Goal: Task Accomplishment & Management: Complete application form

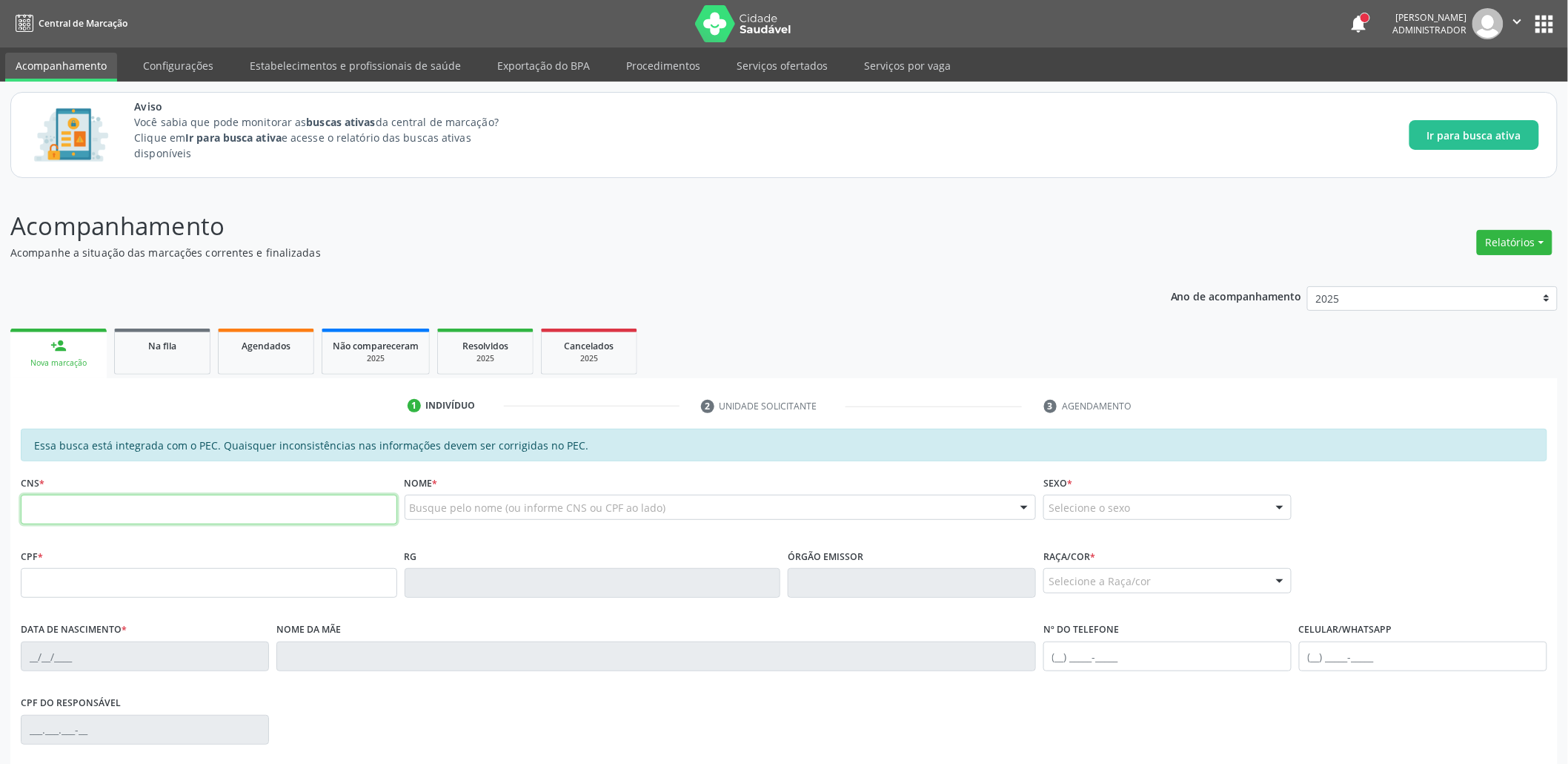
click at [263, 510] on input "text" at bounding box center [209, 509] width 377 height 30
type input "162 1438 2245 0001"
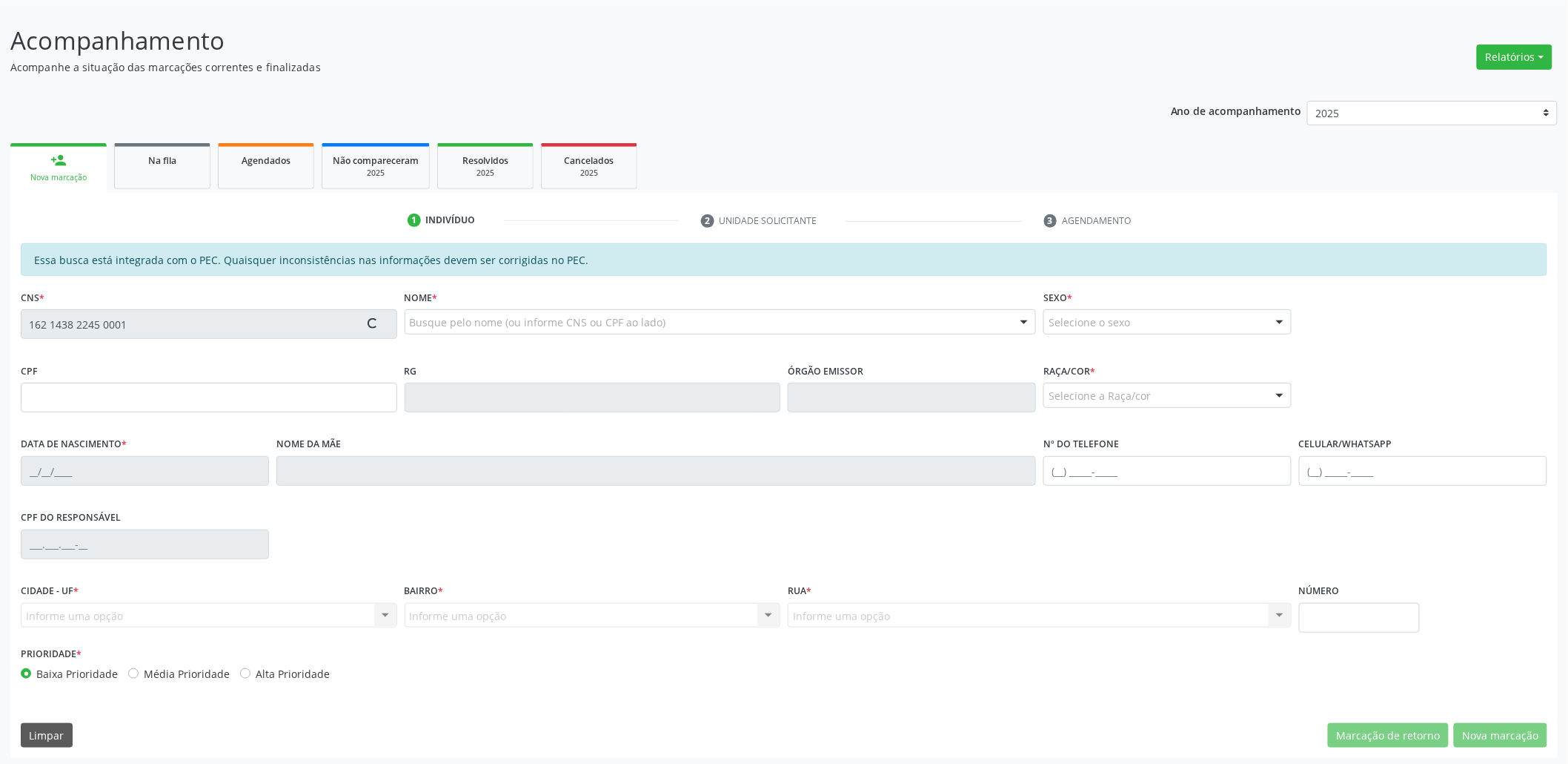
scroll to position [189, 0]
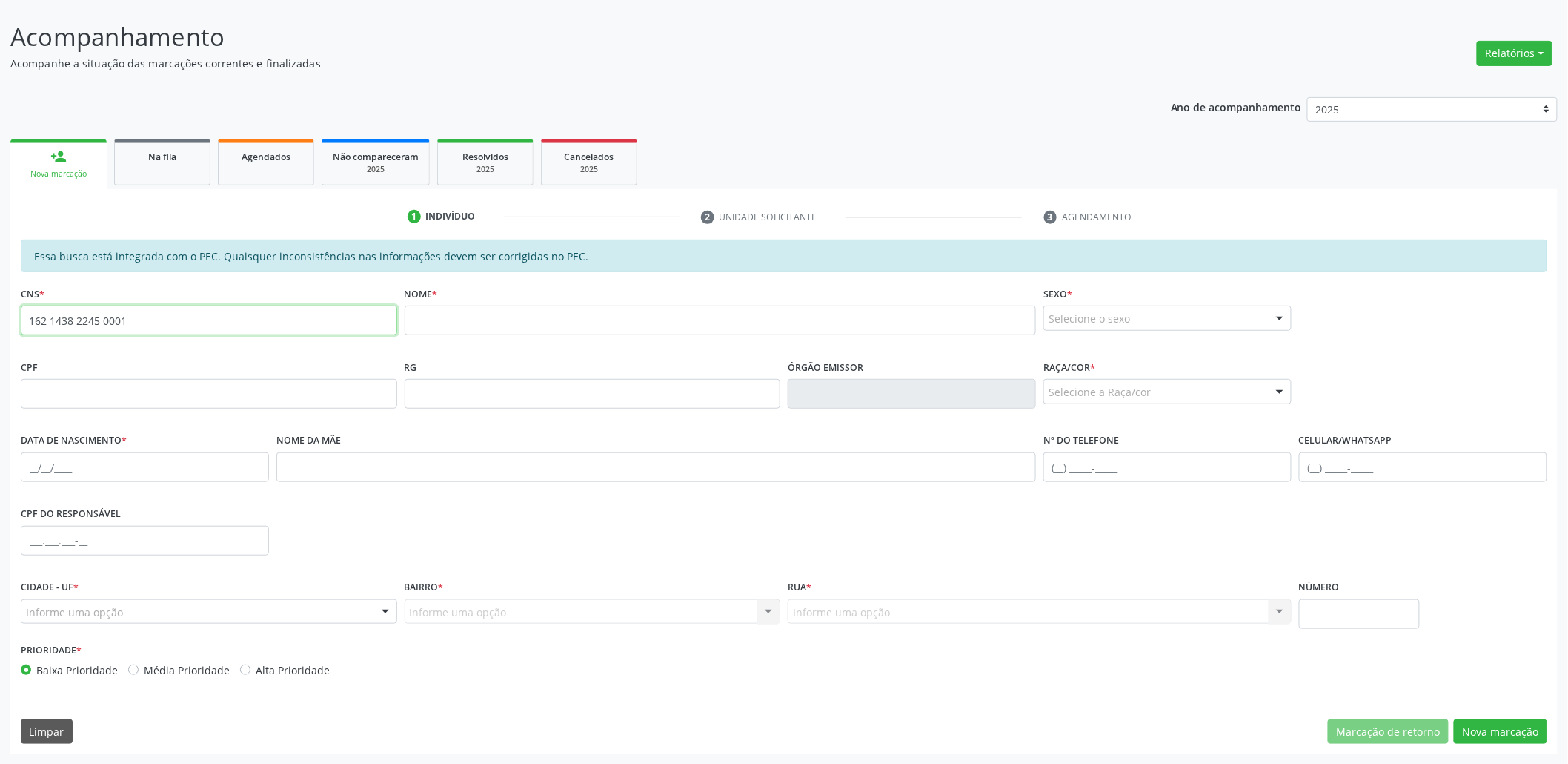
click at [130, 311] on input "162 1438 2245 0001" at bounding box center [209, 320] width 377 height 30
click at [555, 302] on div "Nome *" at bounding box center [721, 309] width 632 height 53
click at [549, 312] on input "text" at bounding box center [721, 320] width 632 height 30
type input "teste de 6teste"
click at [1155, 309] on div "Selecione o sexo" at bounding box center [1168, 317] width 248 height 25
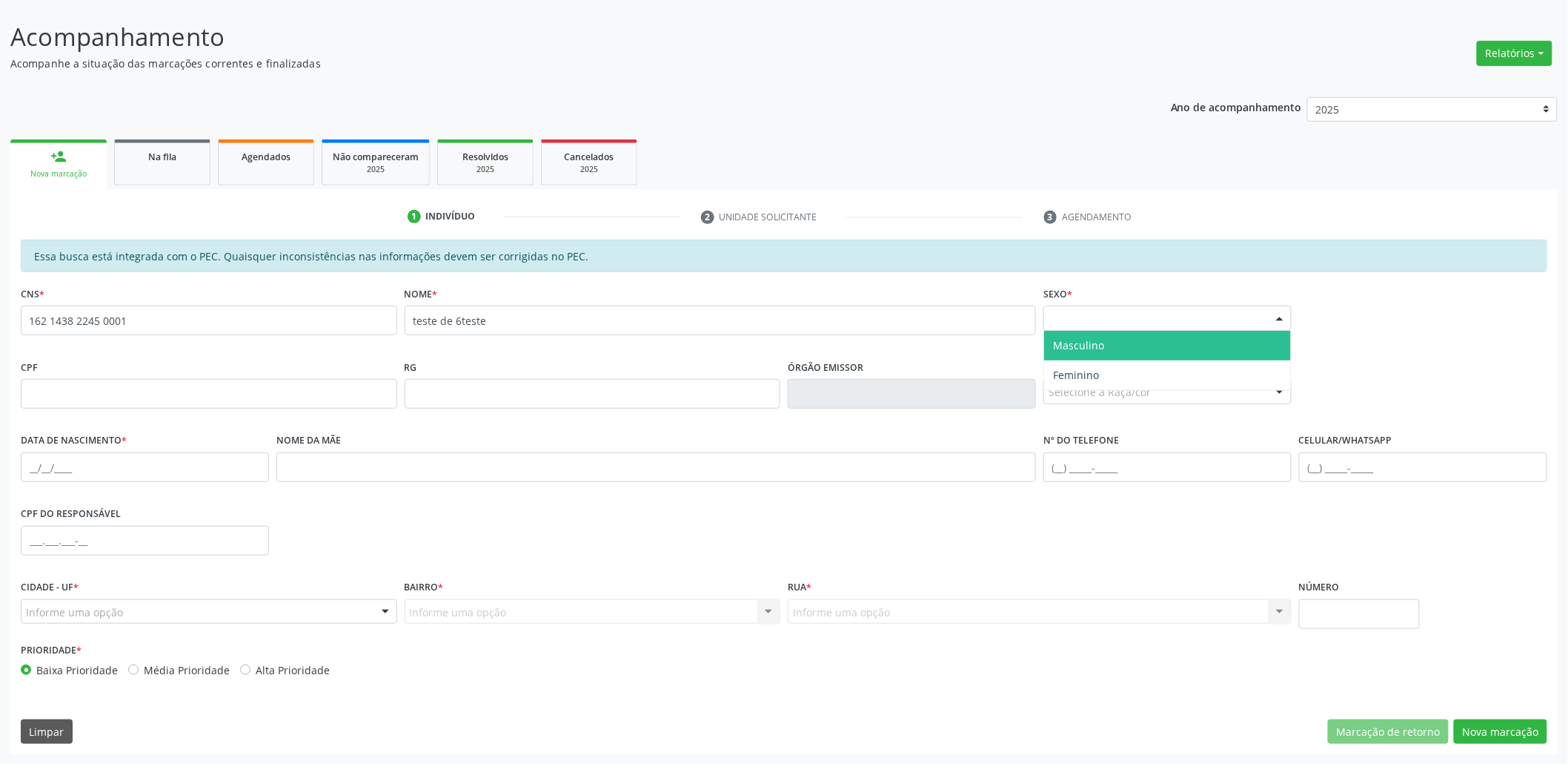
click at [1068, 343] on span "Masculino" at bounding box center [1079, 344] width 51 height 14
click at [123, 454] on input "text" at bounding box center [145, 467] width 248 height 30
type input "14/02/1994"
click at [1145, 395] on div "Selecione a Raça/cor" at bounding box center [1168, 391] width 248 height 25
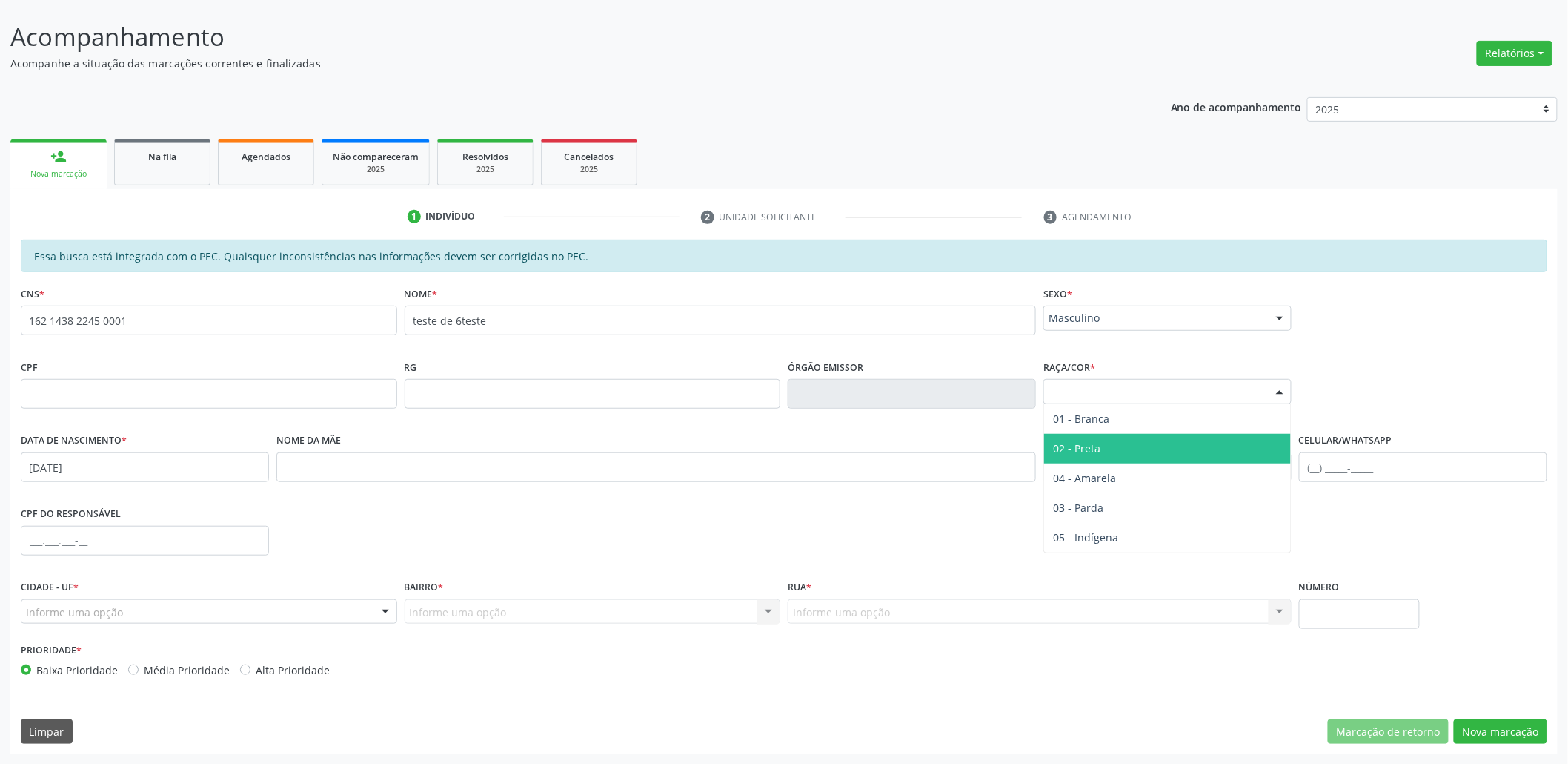
click at [1120, 451] on span "02 - Preta" at bounding box center [1168, 448] width 247 height 30
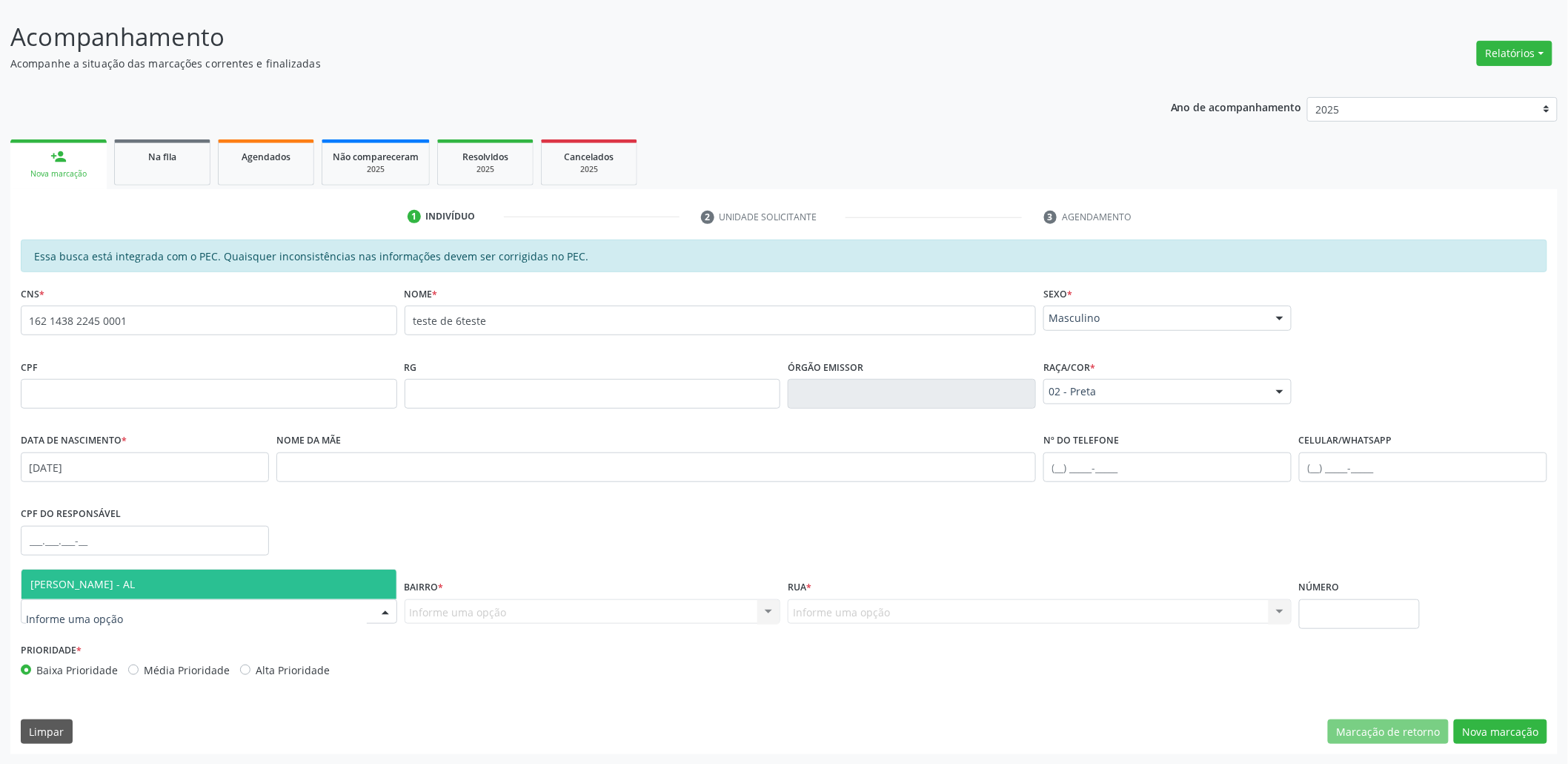
drag, startPoint x: 151, startPoint y: 609, endPoint x: 144, endPoint y: 601, distance: 10.6
click at [151, 608] on div at bounding box center [209, 611] width 377 height 25
click at [122, 576] on span "Marechal Deodoro - AL" at bounding box center [82, 583] width 105 height 14
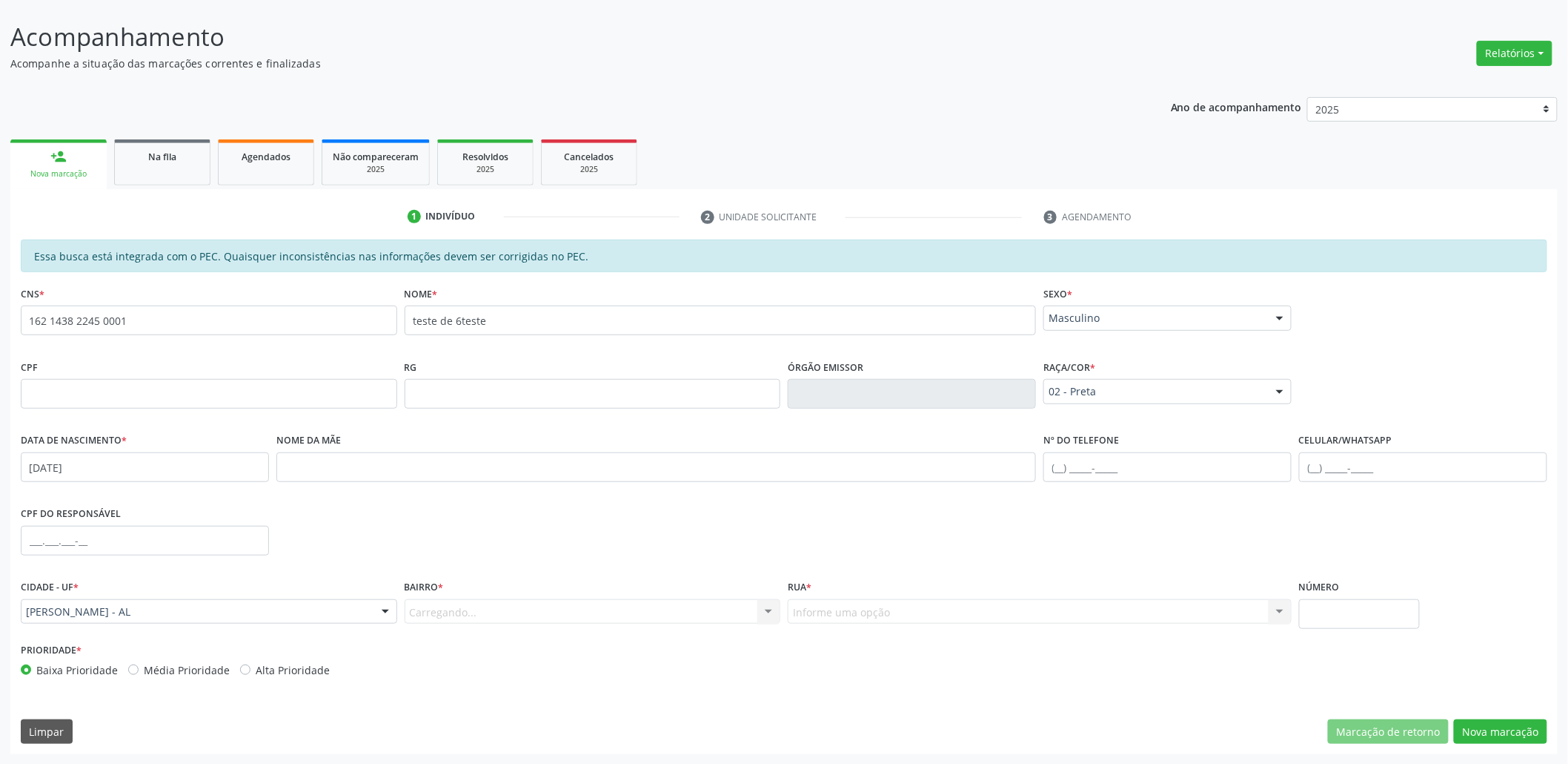
click at [507, 606] on div "Carregando... Nenhum resultado encontrado para: " " Nenhuma opção encontrada. D…" at bounding box center [593, 611] width 377 height 25
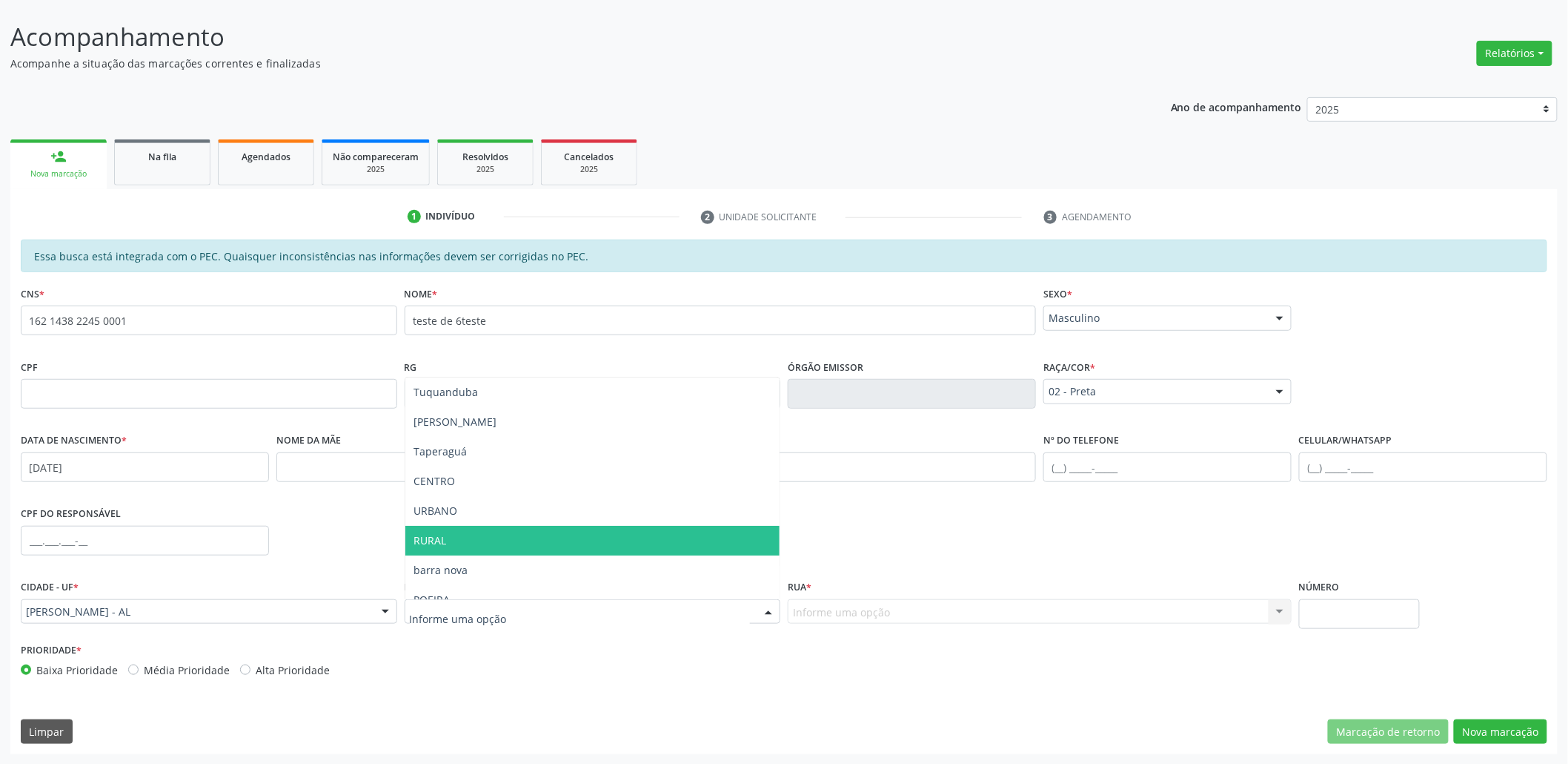
drag, startPoint x: 467, startPoint y: 533, endPoint x: 510, endPoint y: 519, distance: 45.2
click at [466, 533] on span "RURAL" at bounding box center [592, 540] width 375 height 30
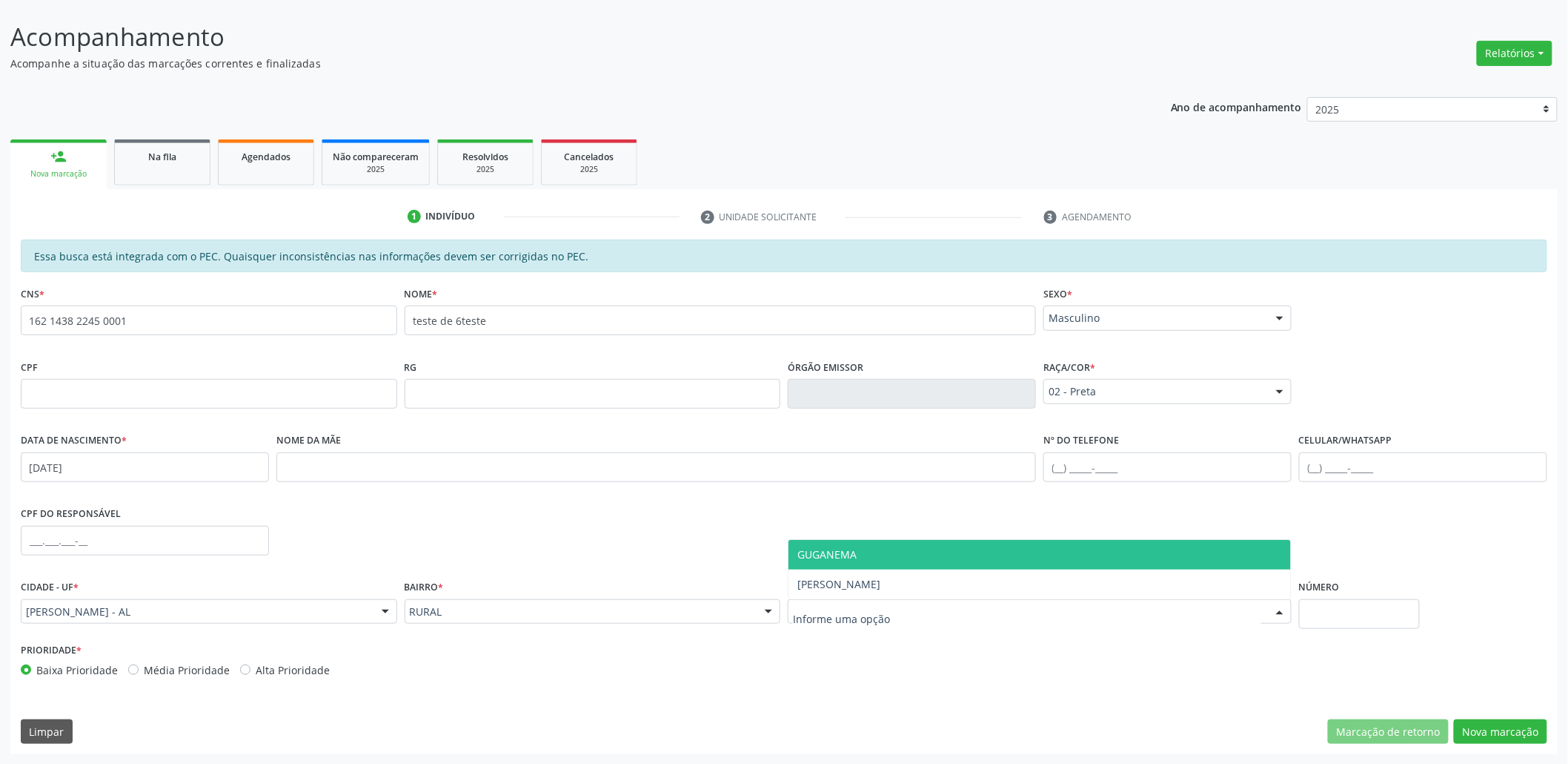
click at [842, 551] on span "GUGANEMA" at bounding box center [827, 554] width 59 height 14
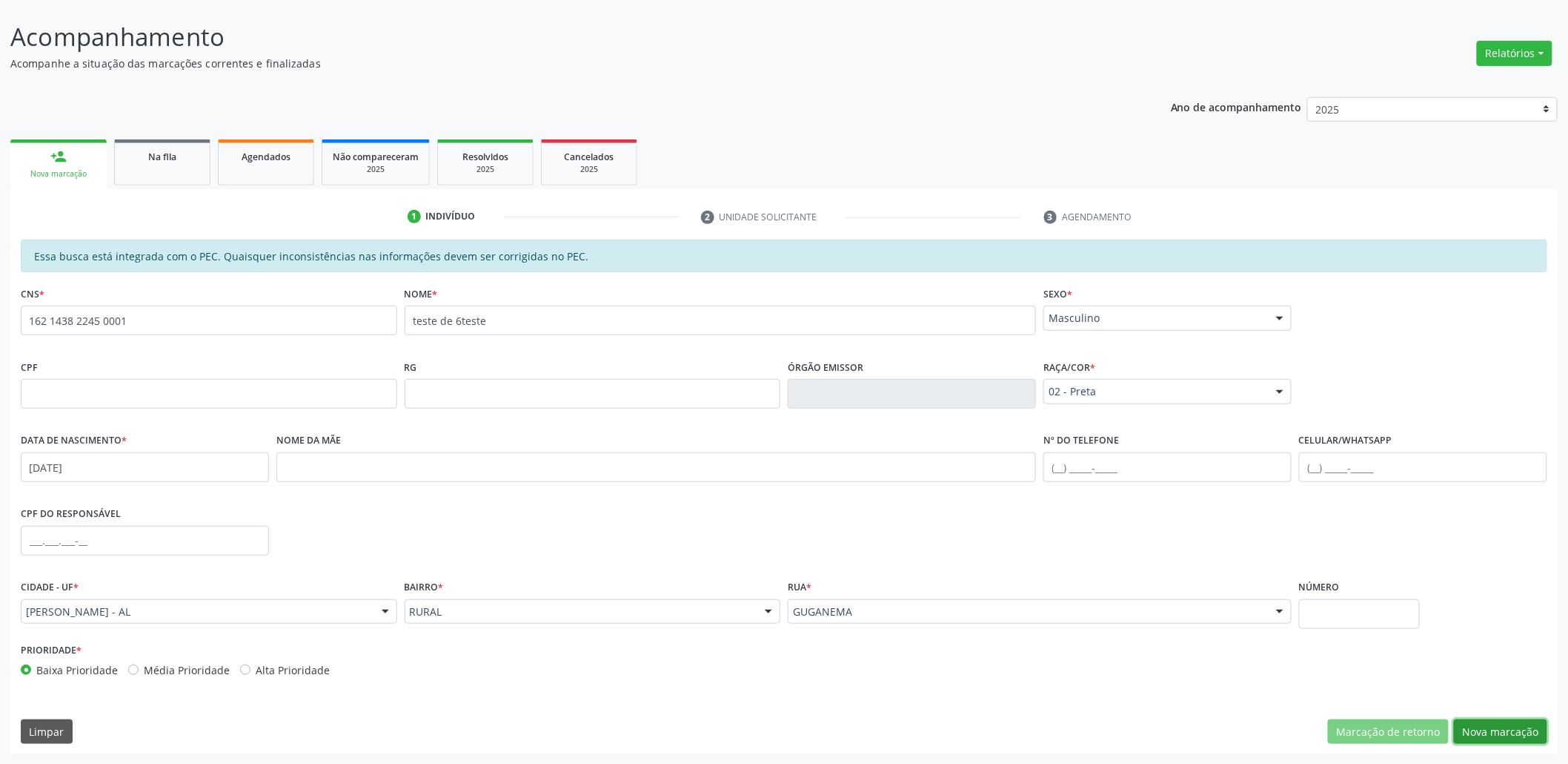
click at [1475, 736] on button "Nova marcação" at bounding box center [1501, 732] width 93 height 25
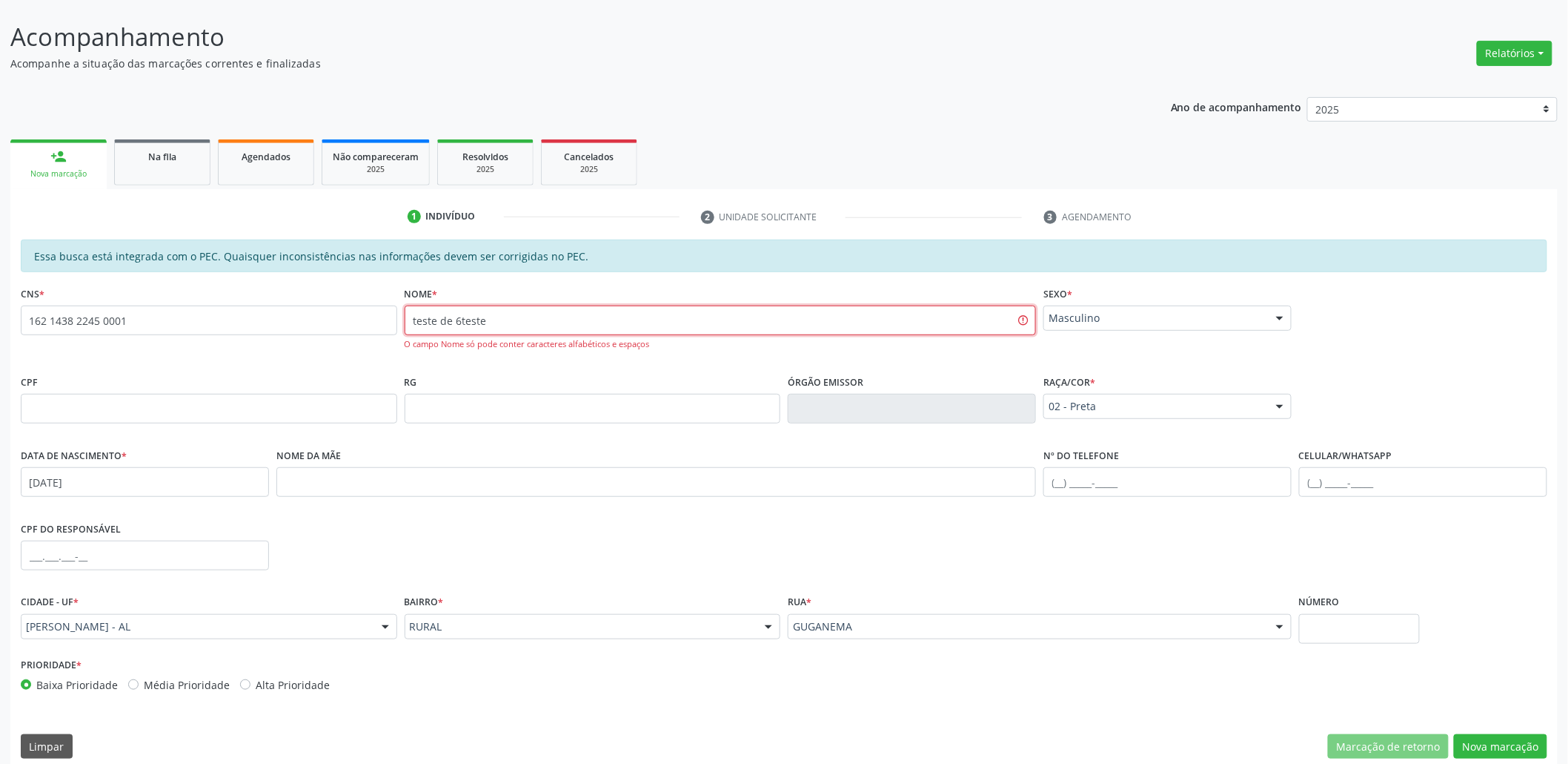
click at [458, 320] on input "teste de 6teste" at bounding box center [721, 320] width 632 height 30
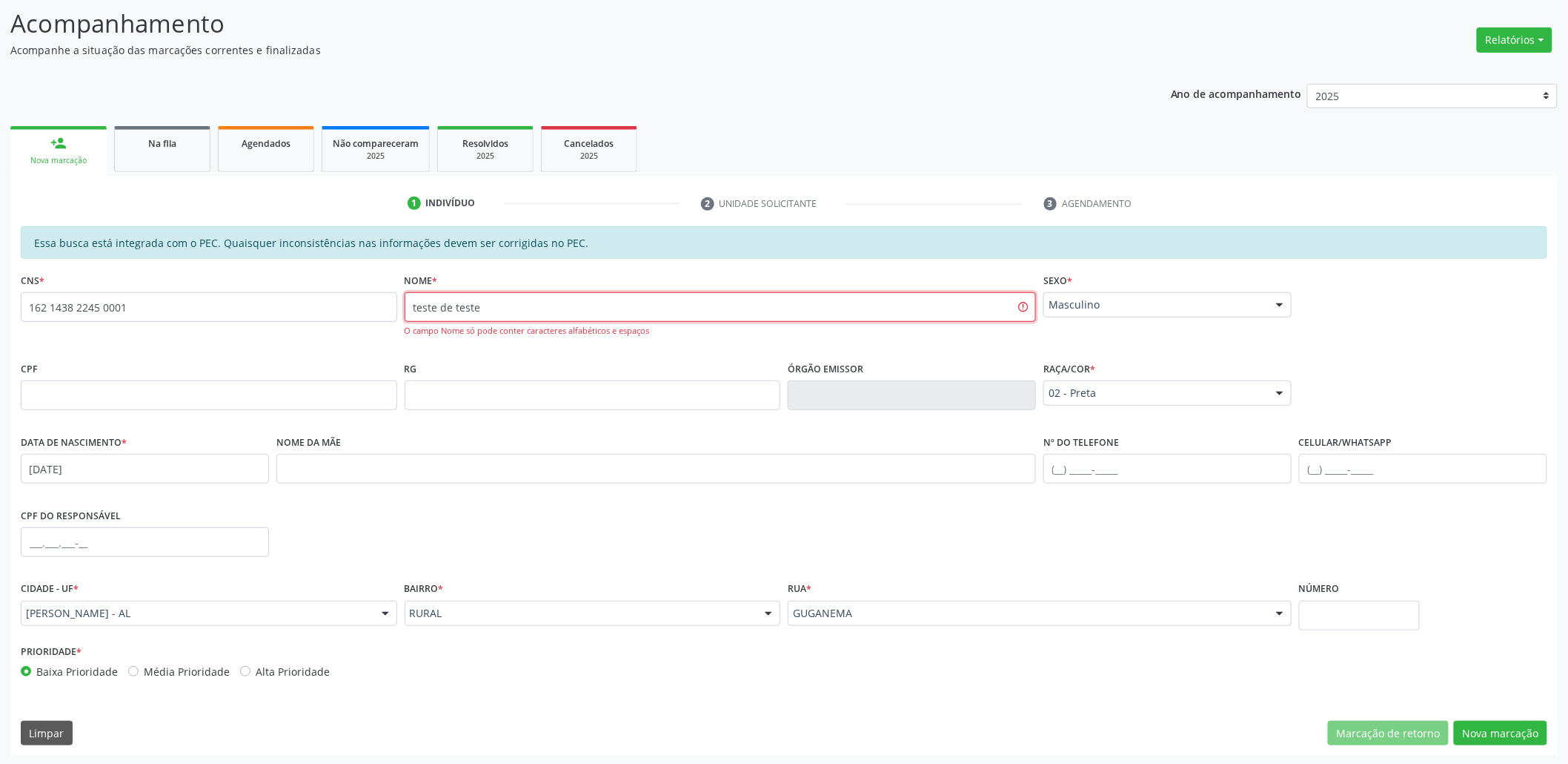
scroll to position [205, 0]
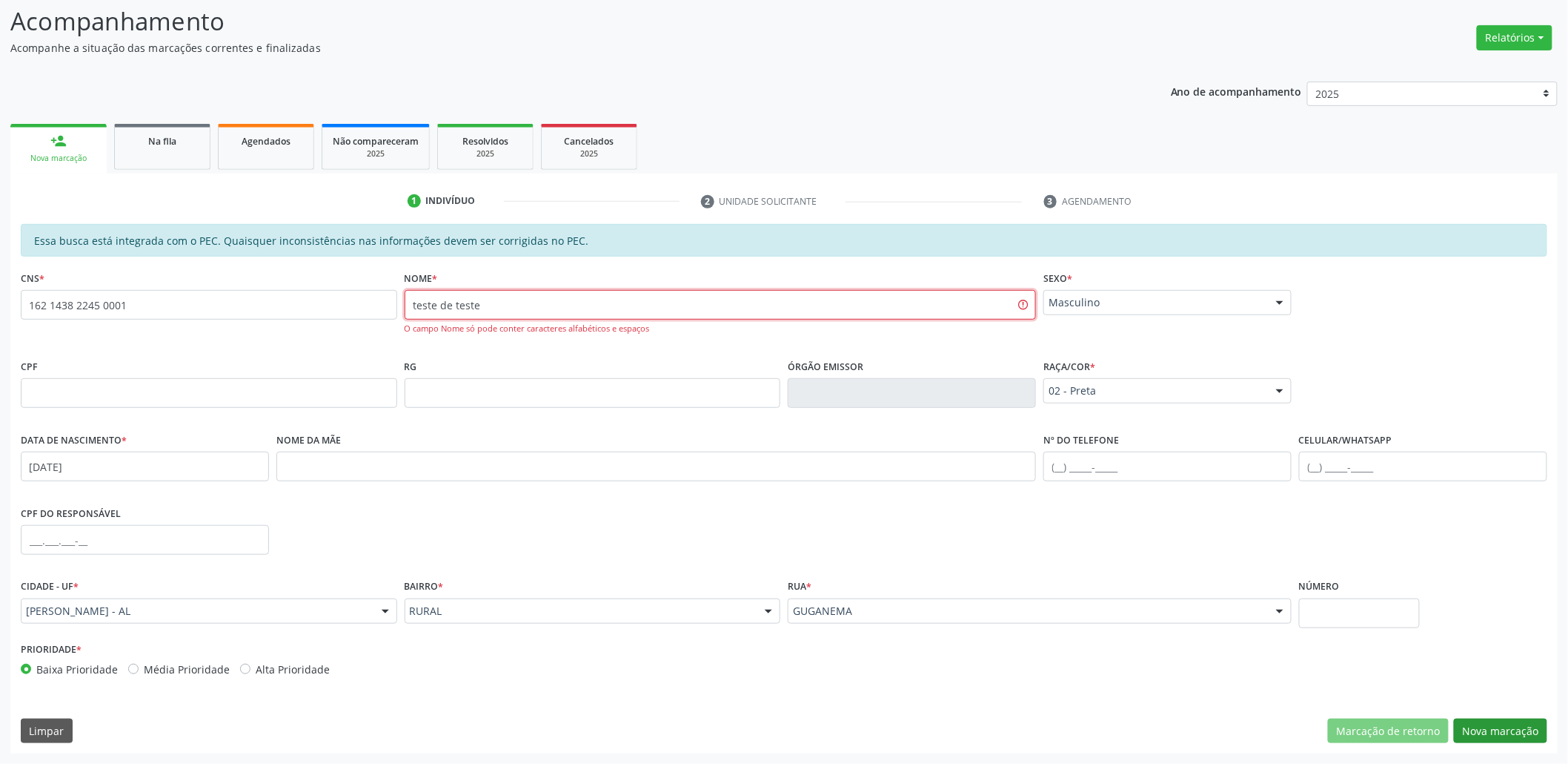
type input "teste de teste"
click at [1516, 736] on button "Nova marcação" at bounding box center [1501, 731] width 93 height 25
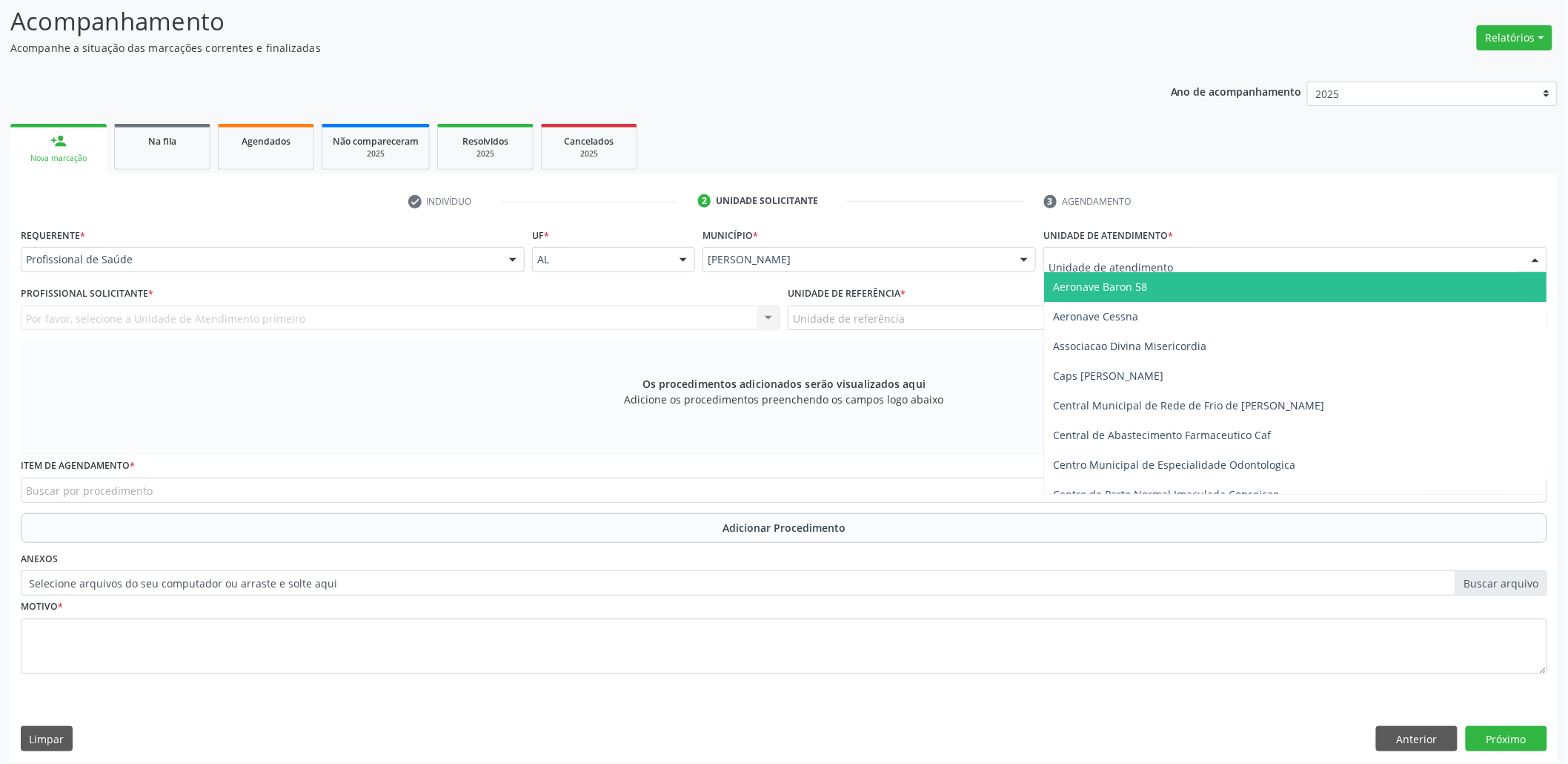
click at [1174, 262] on div at bounding box center [1295, 259] width 504 height 25
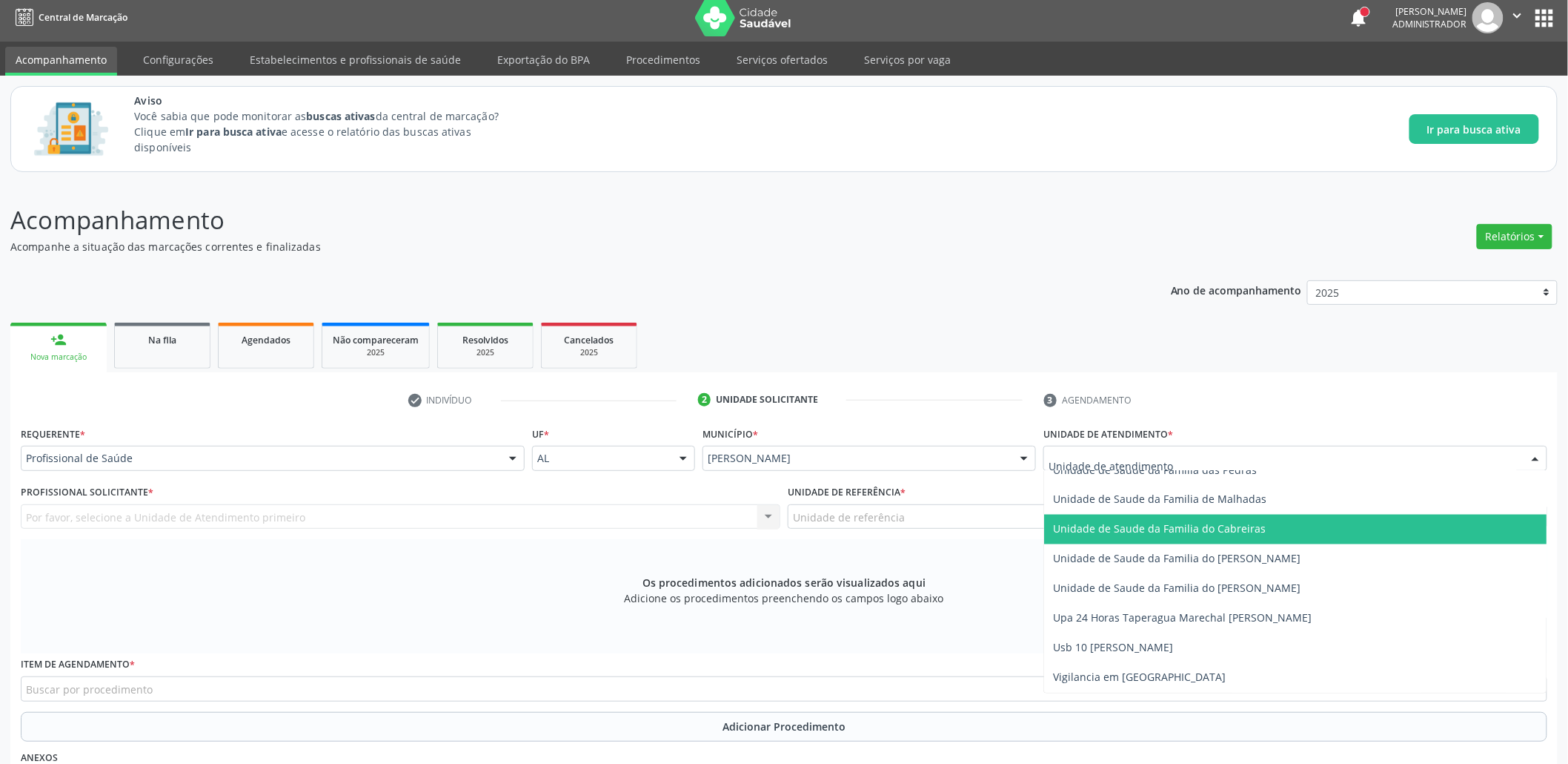
scroll to position [0, 0]
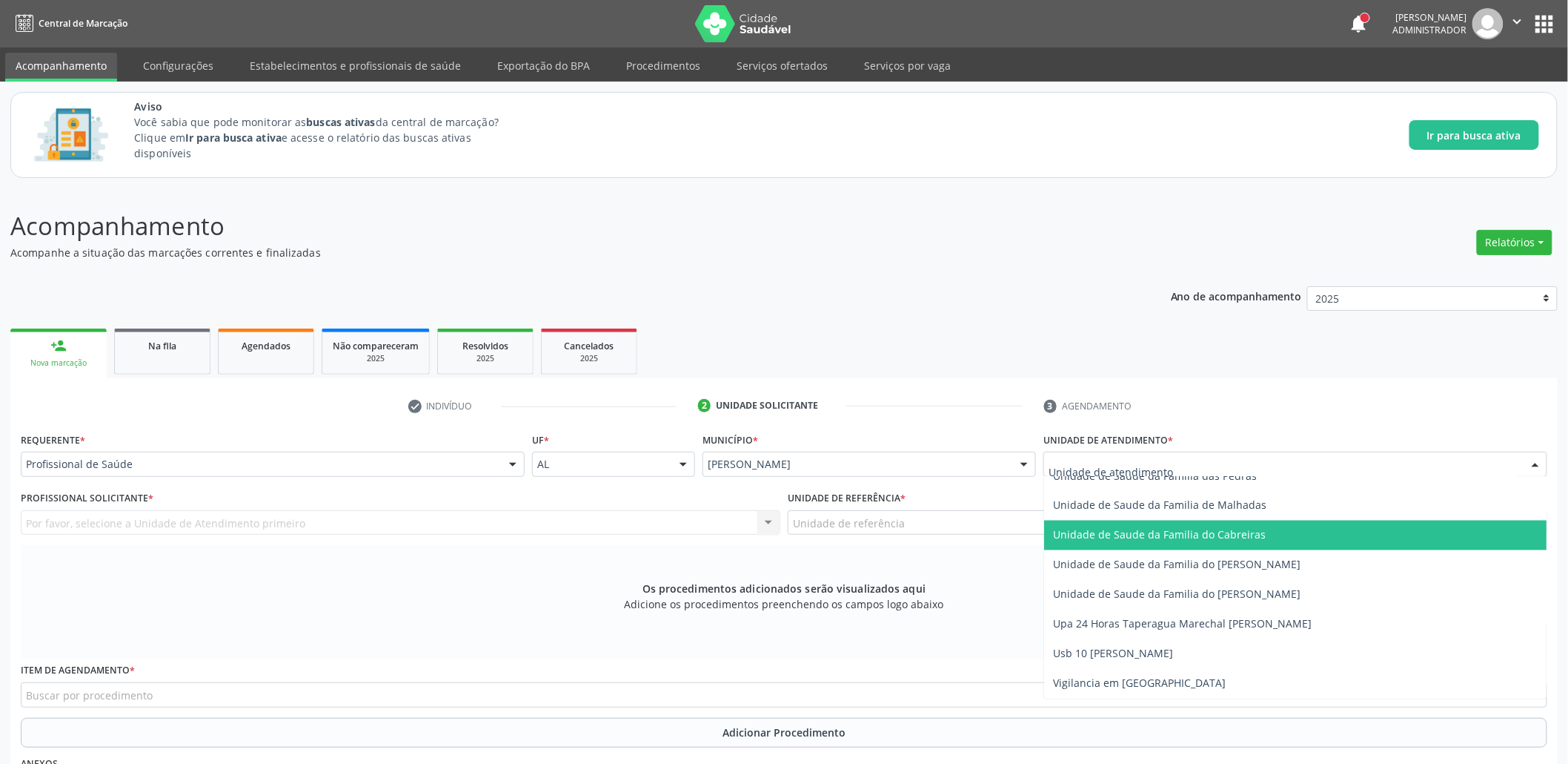
type input "v"
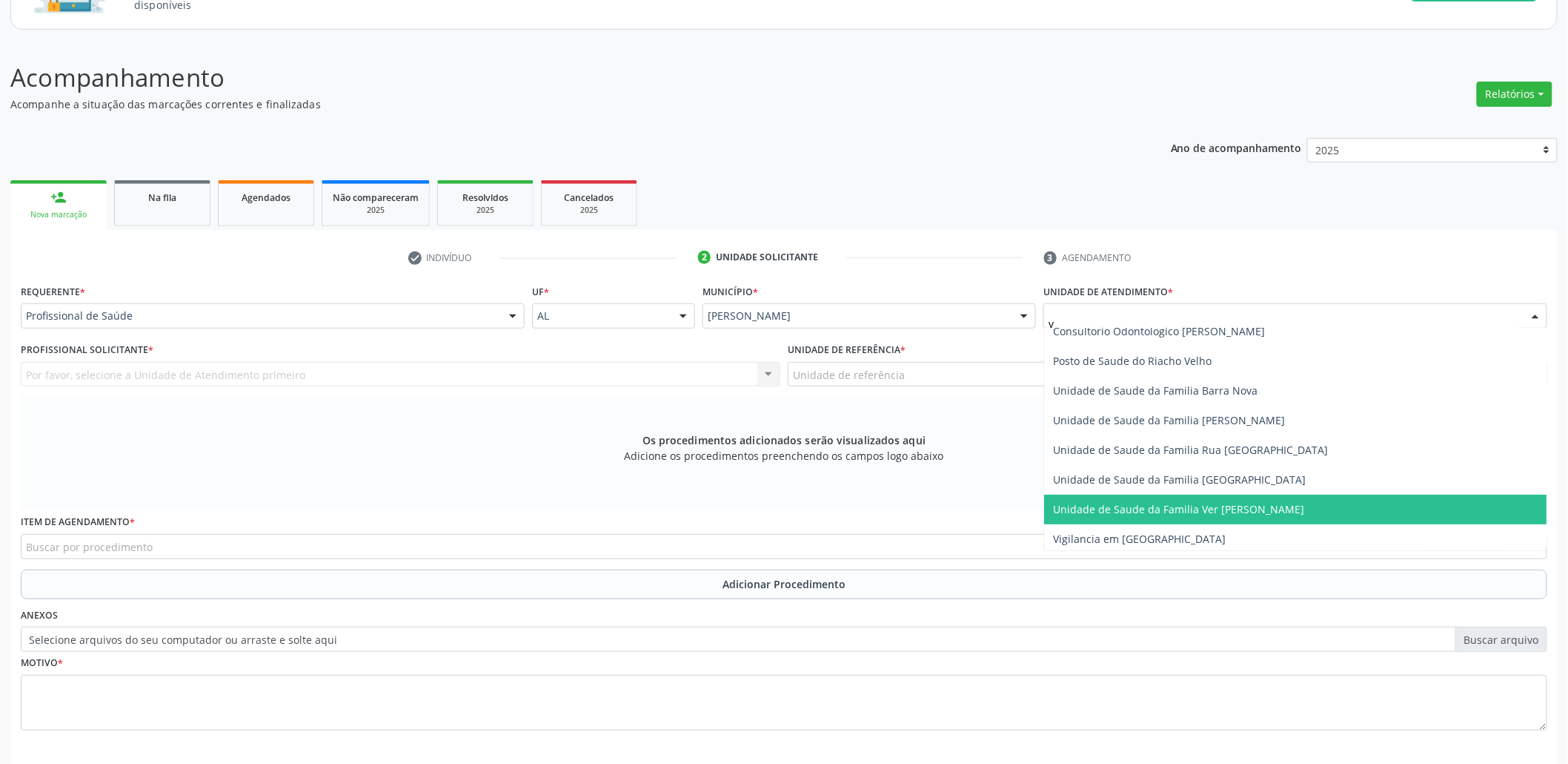
scroll to position [164, 0]
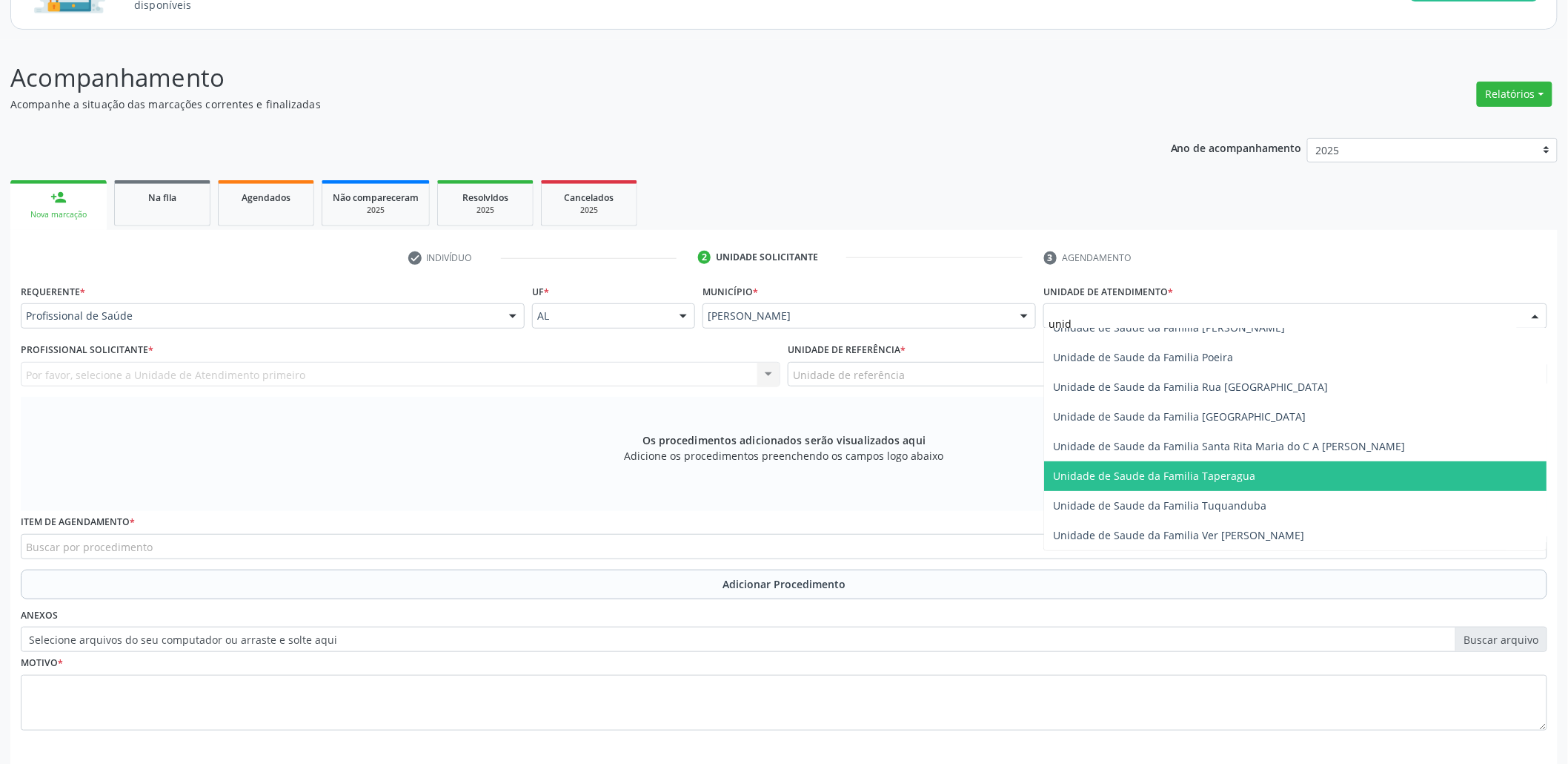
type input "unida"
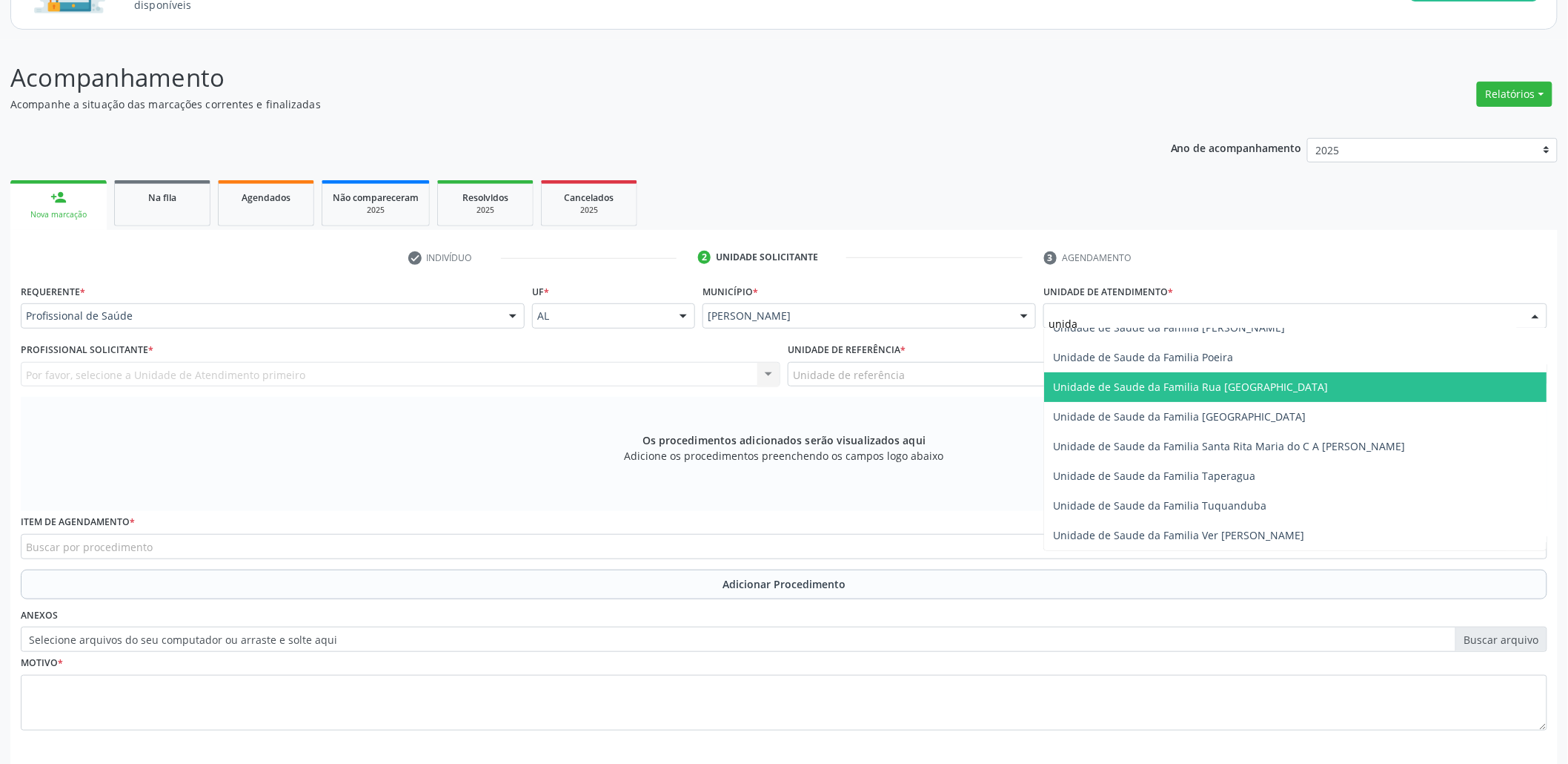
scroll to position [0, 0]
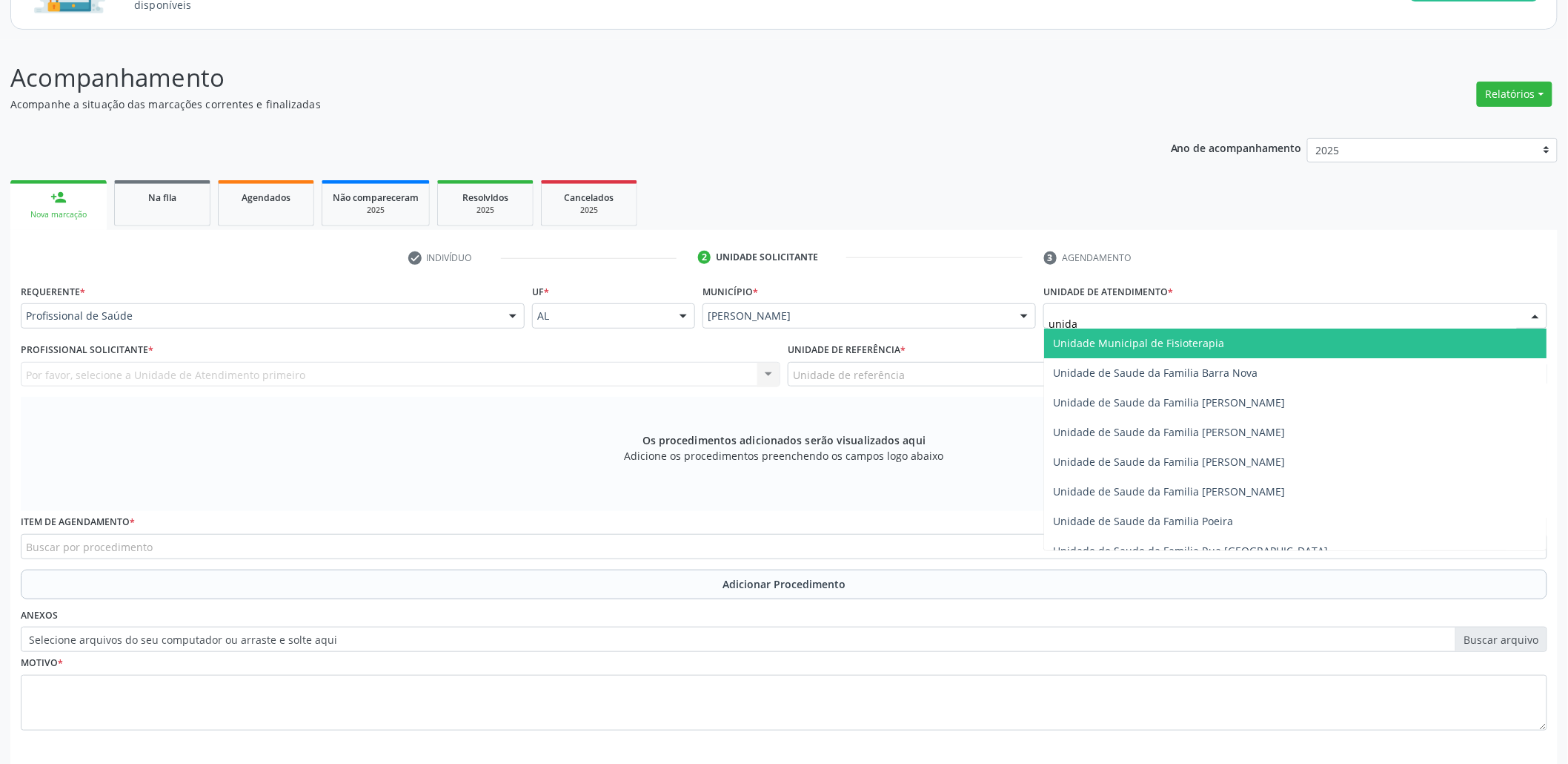
click at [1123, 347] on span "Unidade Municipal de Fisioterapia" at bounding box center [1139, 343] width 171 height 14
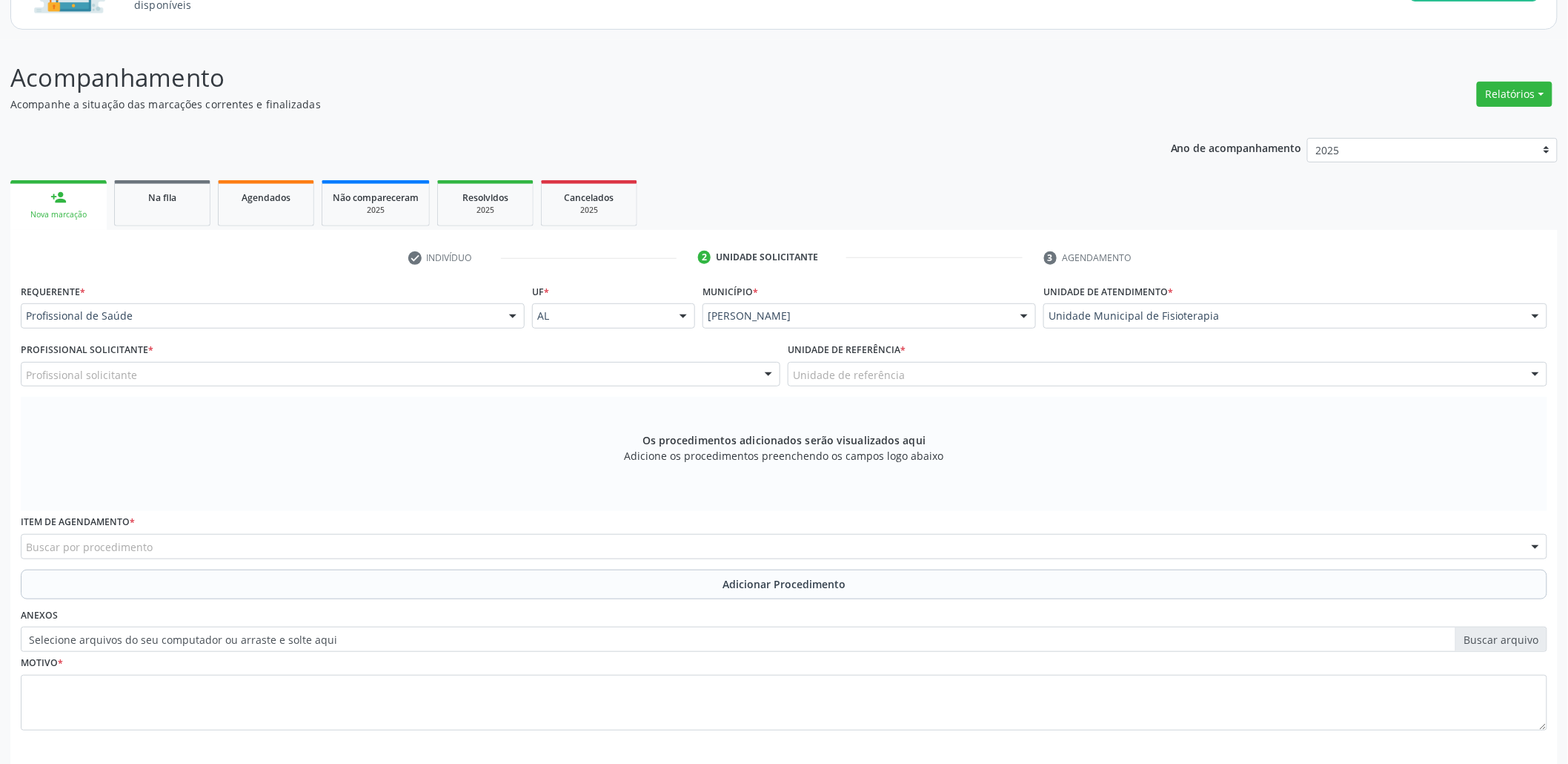
click at [1120, 301] on label "Unidade de atendimento *" at bounding box center [1109, 291] width 130 height 23
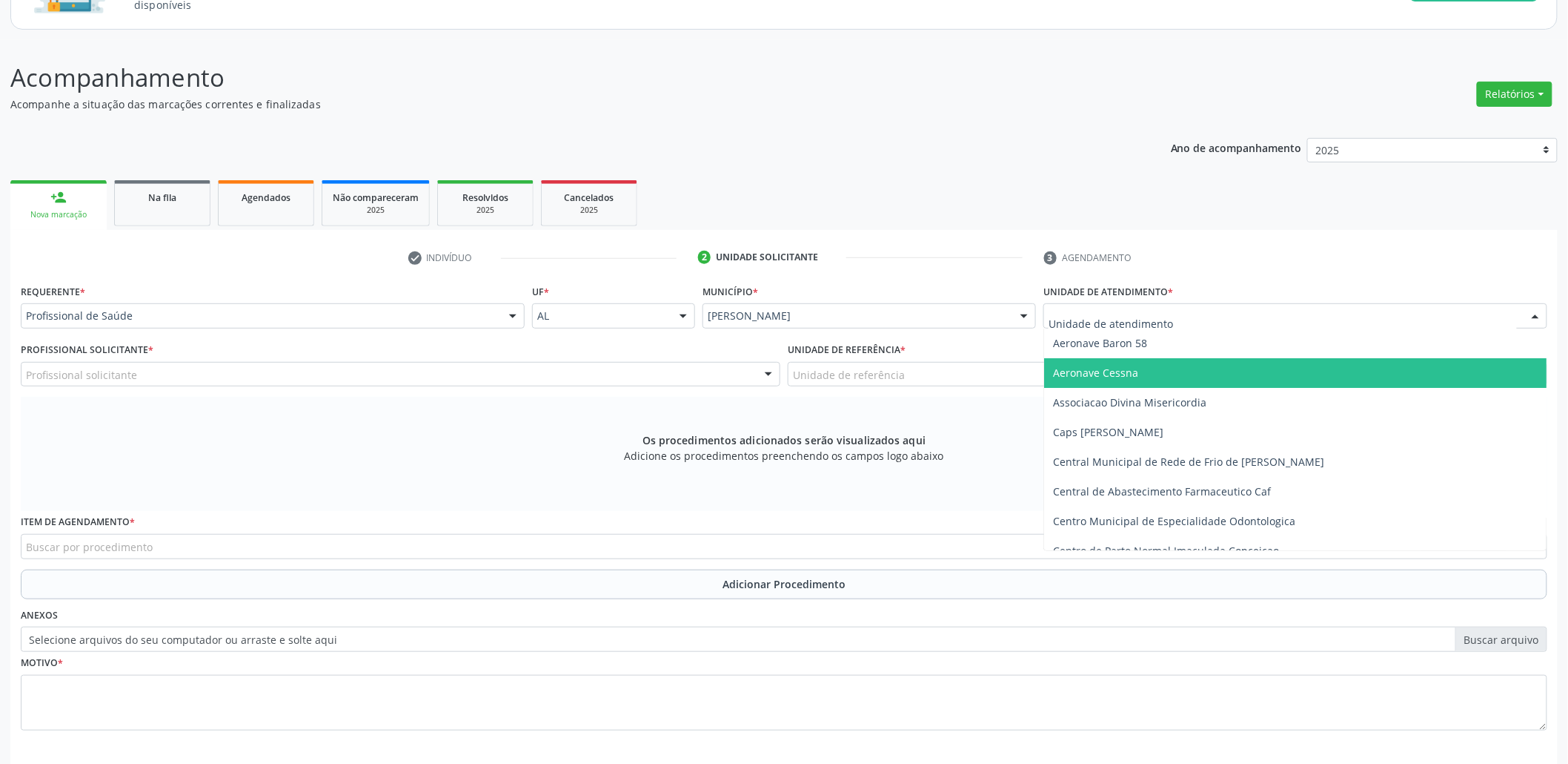
click at [1096, 378] on span "Aeronave Cessna" at bounding box center [1096, 372] width 85 height 14
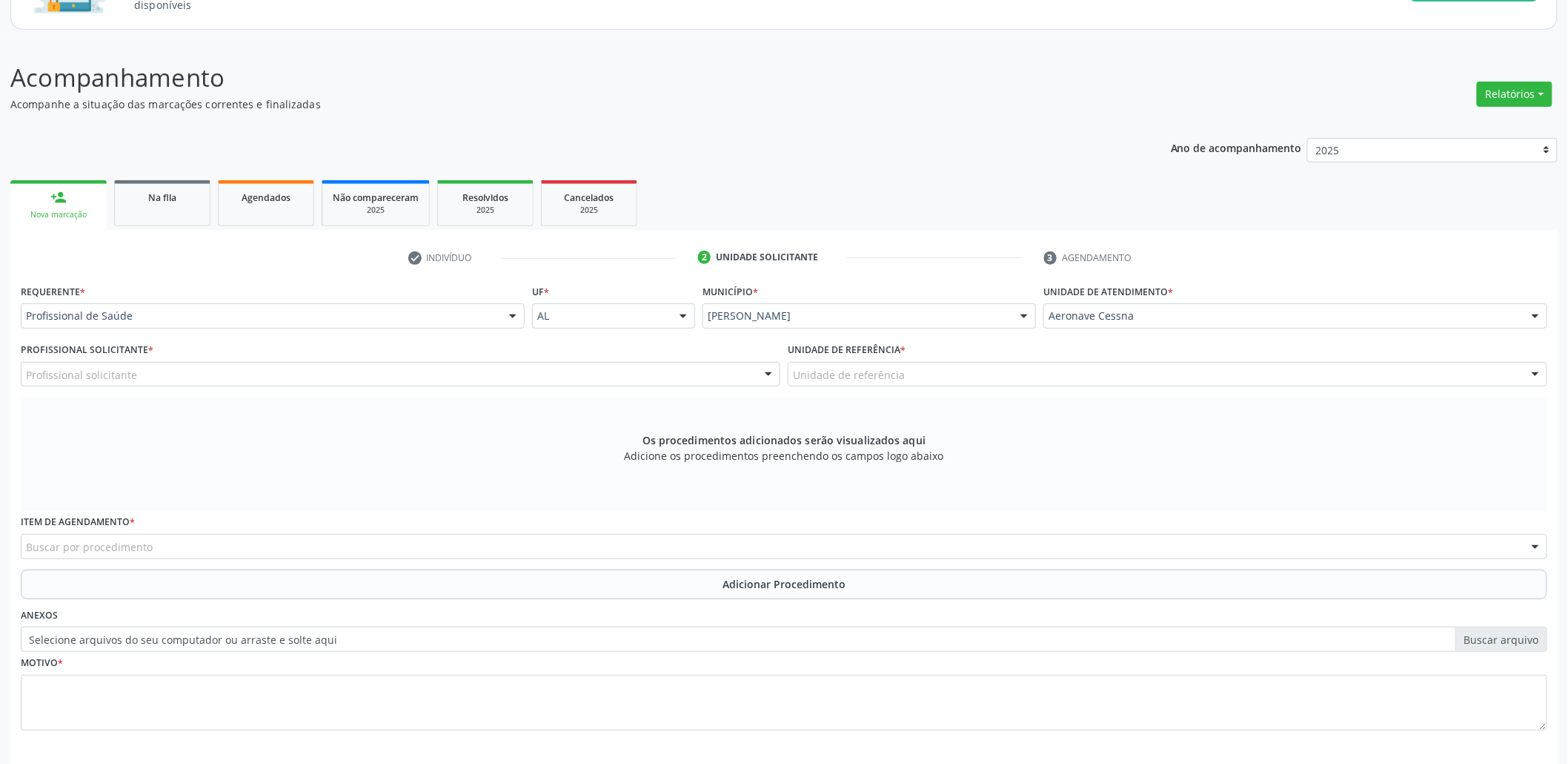
click at [167, 377] on div "Profissional solicitante" at bounding box center [401, 374] width 760 height 25
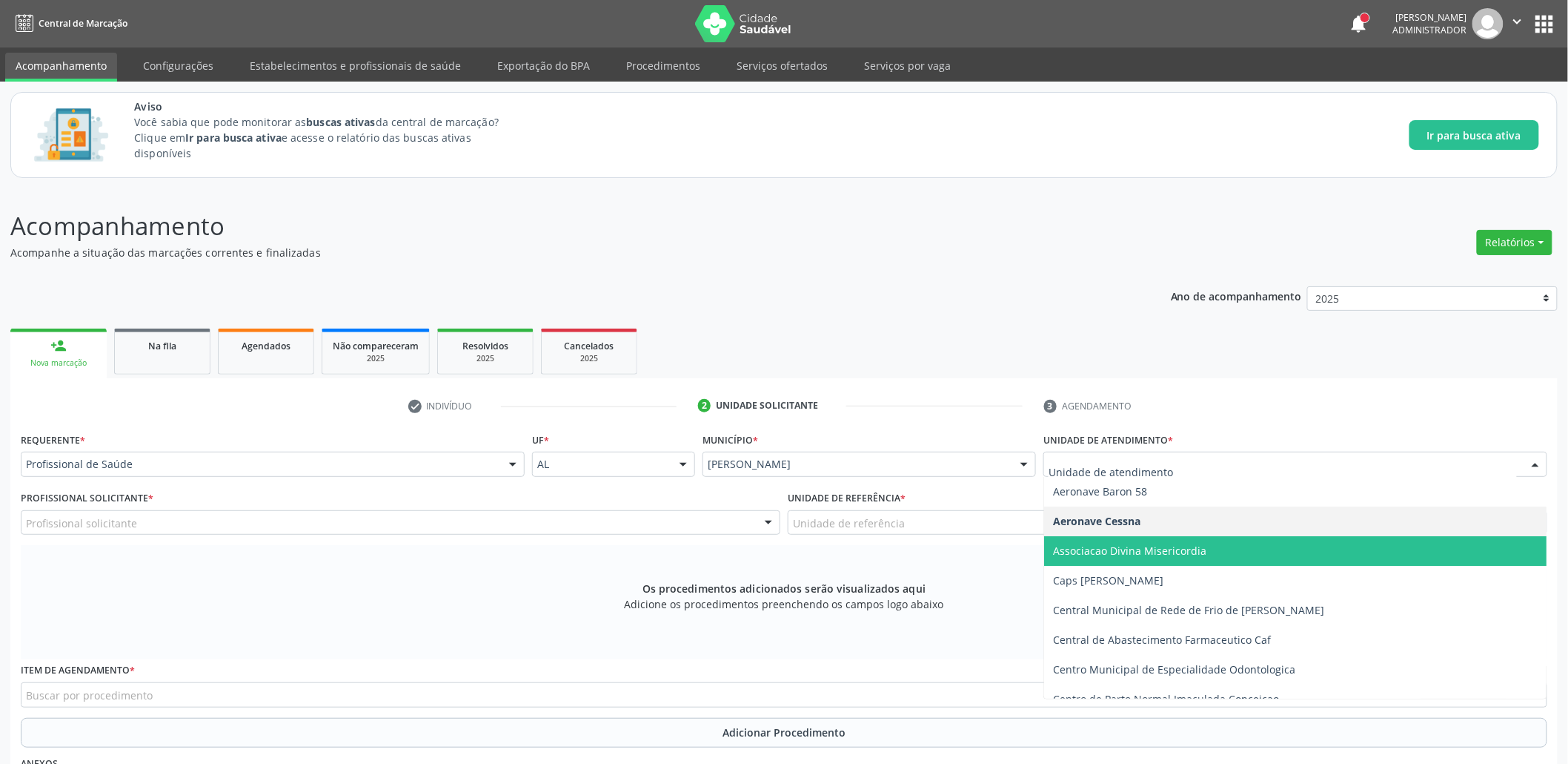
click at [1091, 546] on span "Associacao Divina Misericordia" at bounding box center [1130, 550] width 153 height 14
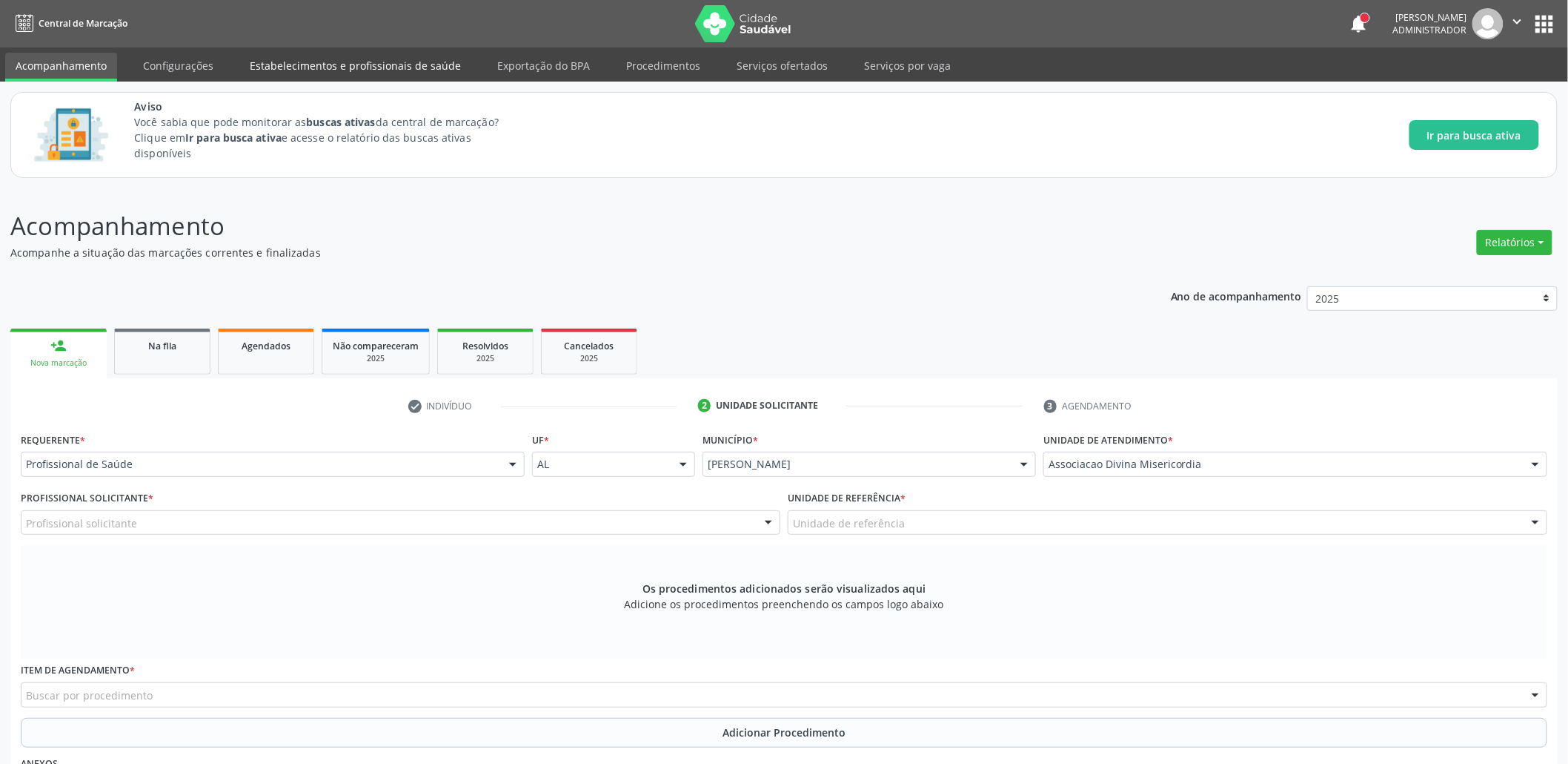
click at [395, 71] on link "Estabelecimentos e profissionais de saúde" at bounding box center [355, 66] width 232 height 26
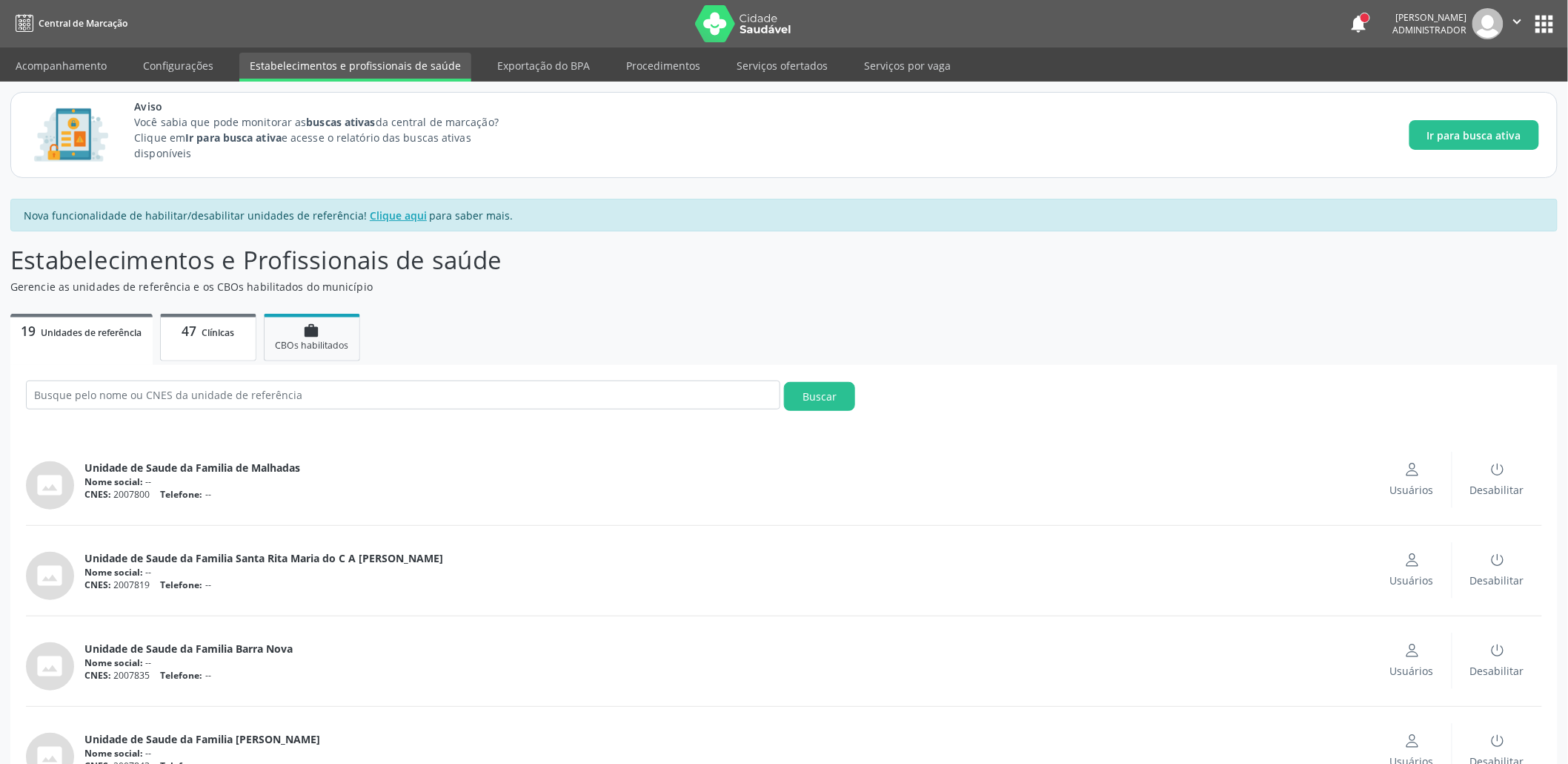
click at [196, 330] on span "47" at bounding box center [189, 330] width 15 height 18
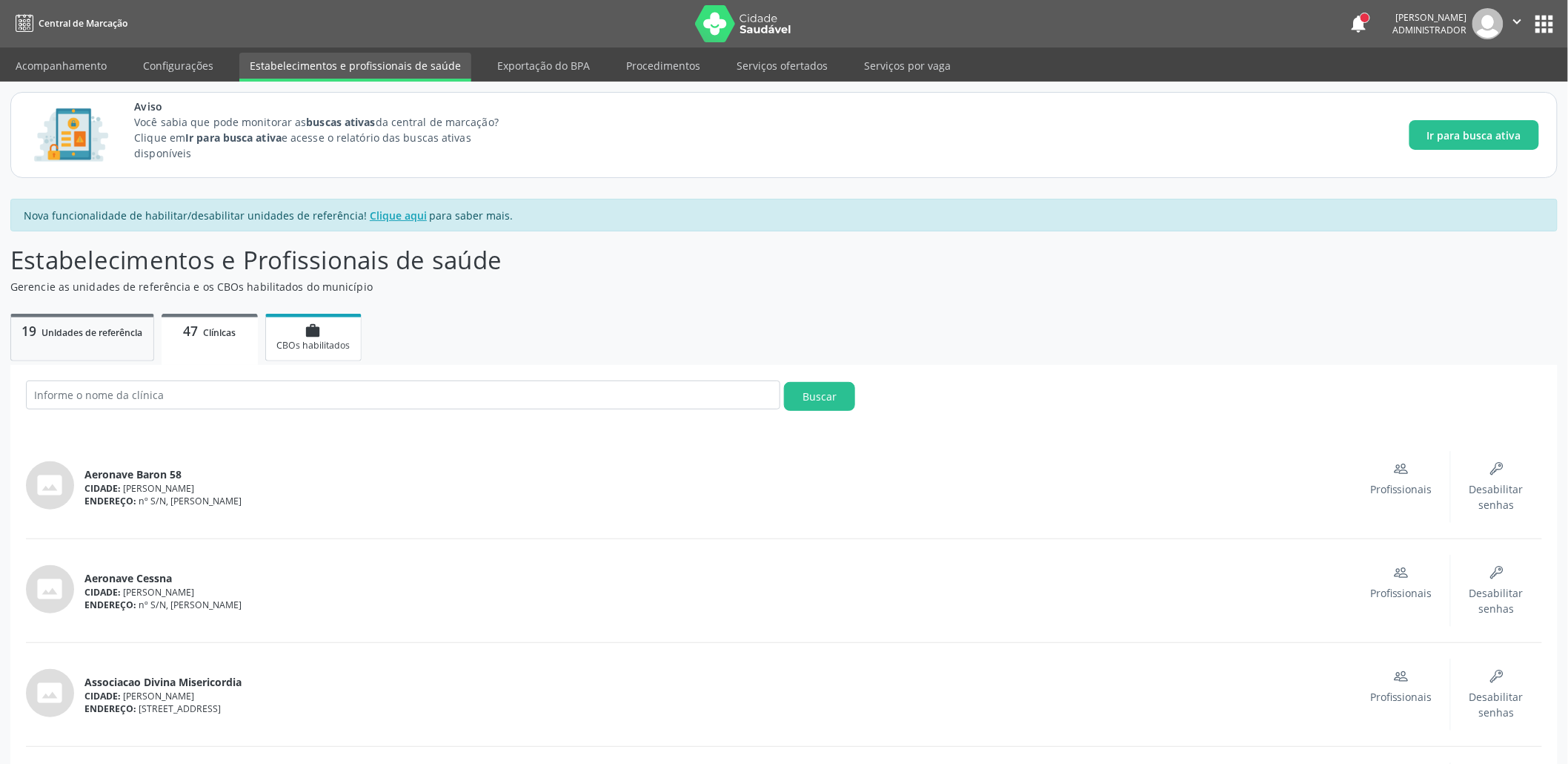
click at [349, 319] on link "work CBOs habilitados" at bounding box center [313, 337] width 97 height 47
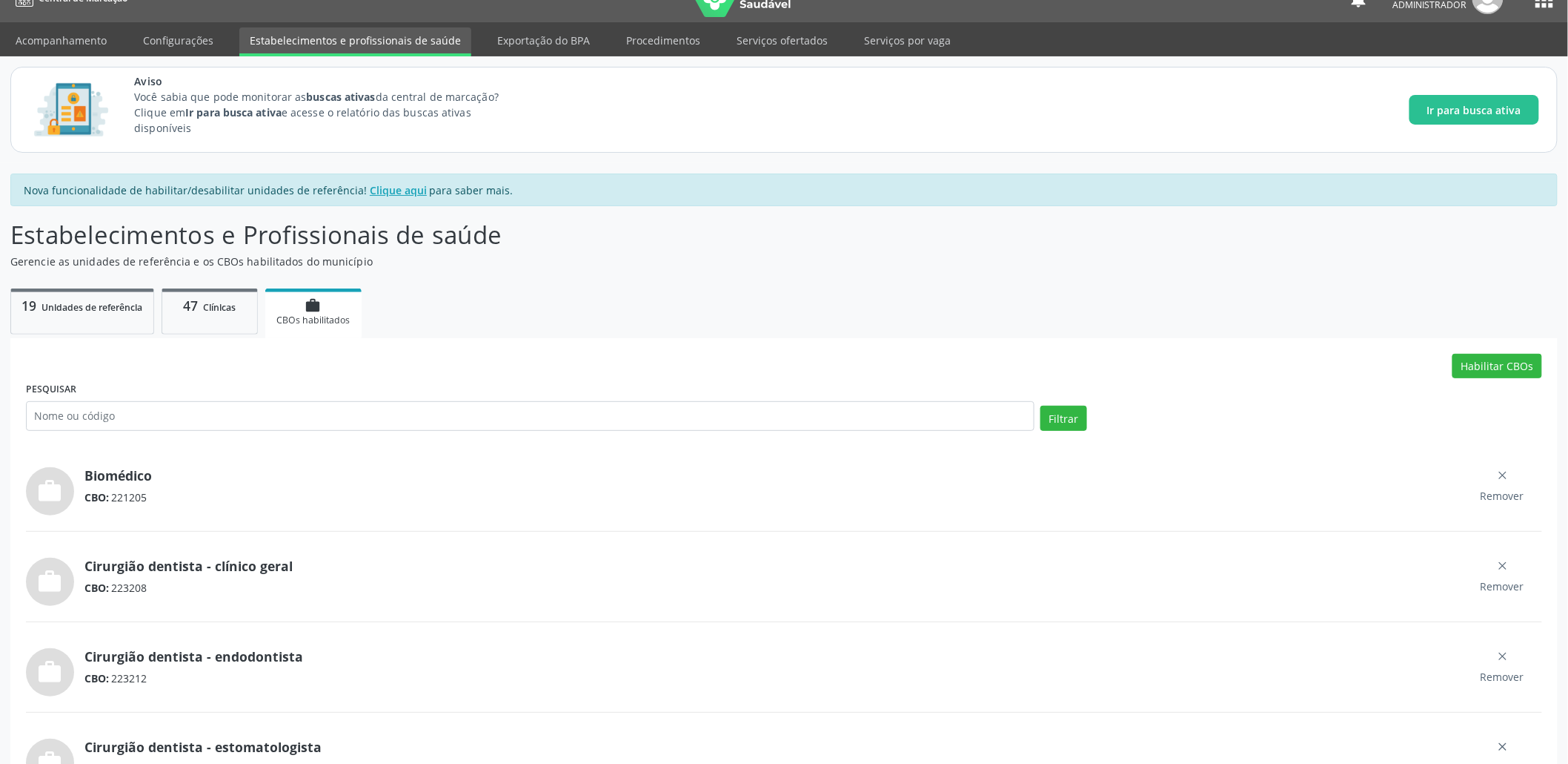
scroll to position [296, 0]
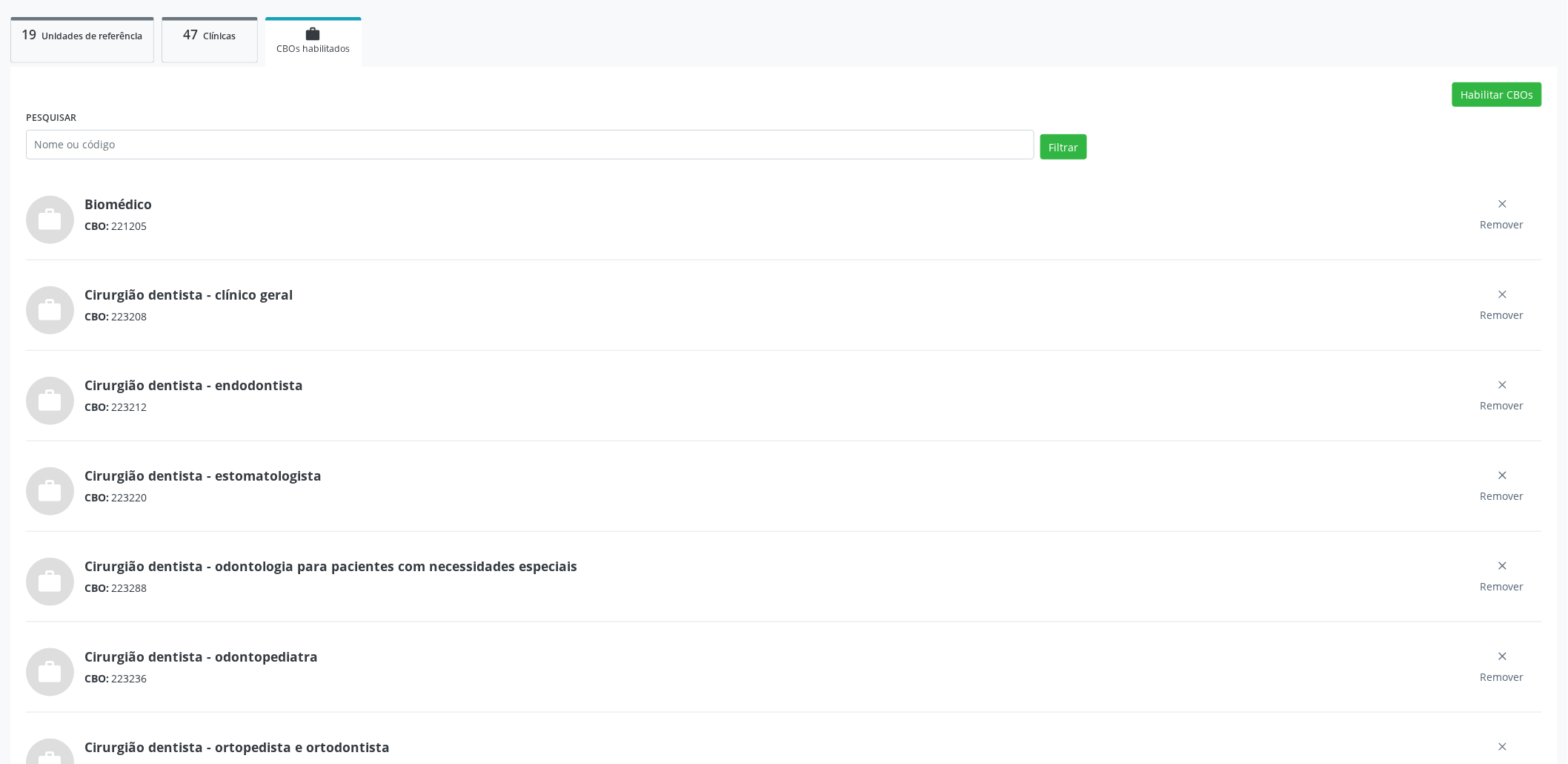
click at [120, 496] on div "CBO: 223220" at bounding box center [773, 497] width 1378 height 15
click at [120, 495] on div "CBO: 223220" at bounding box center [773, 497] width 1378 height 15
copy div "223220"
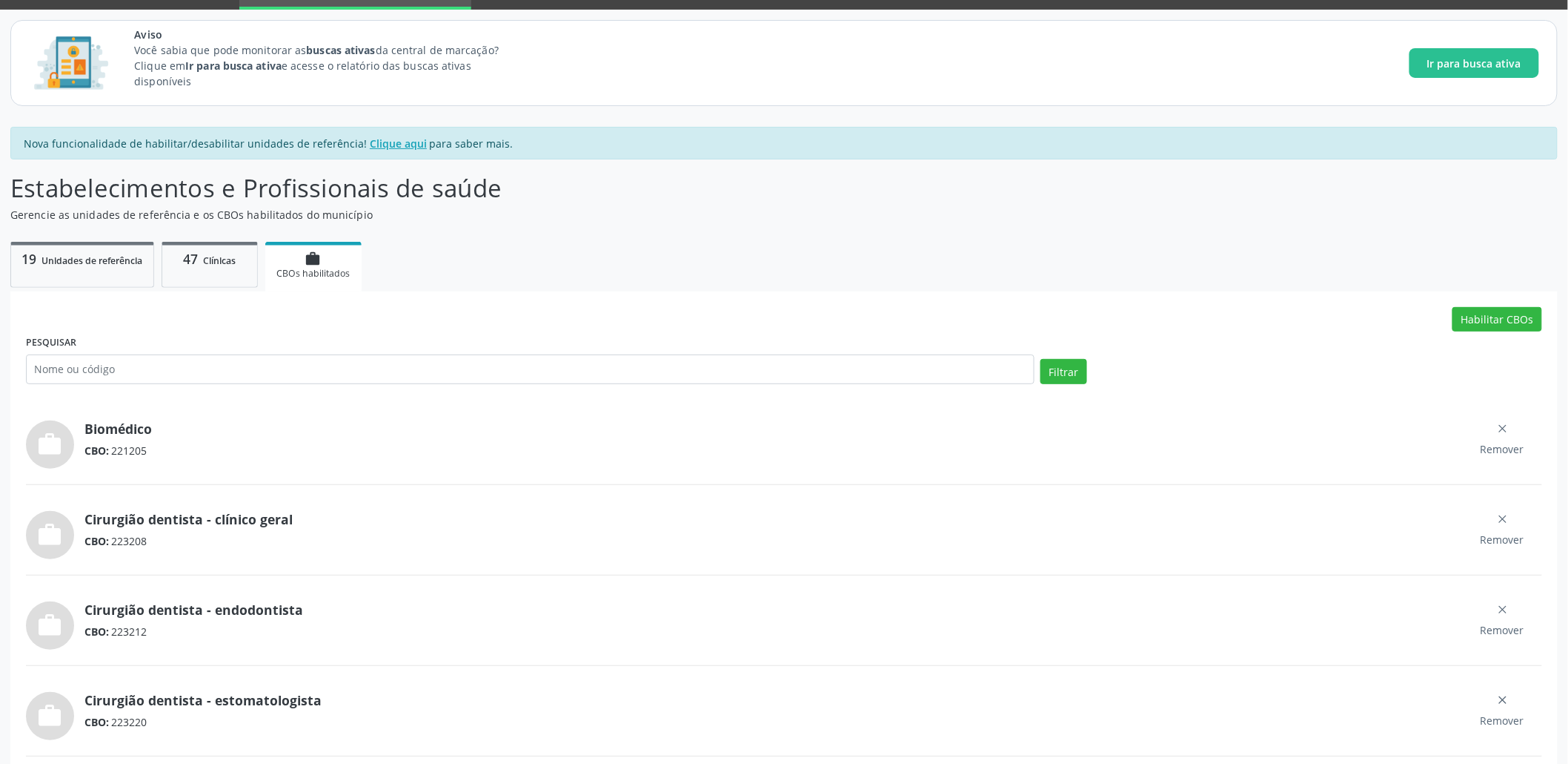
scroll to position [0, 0]
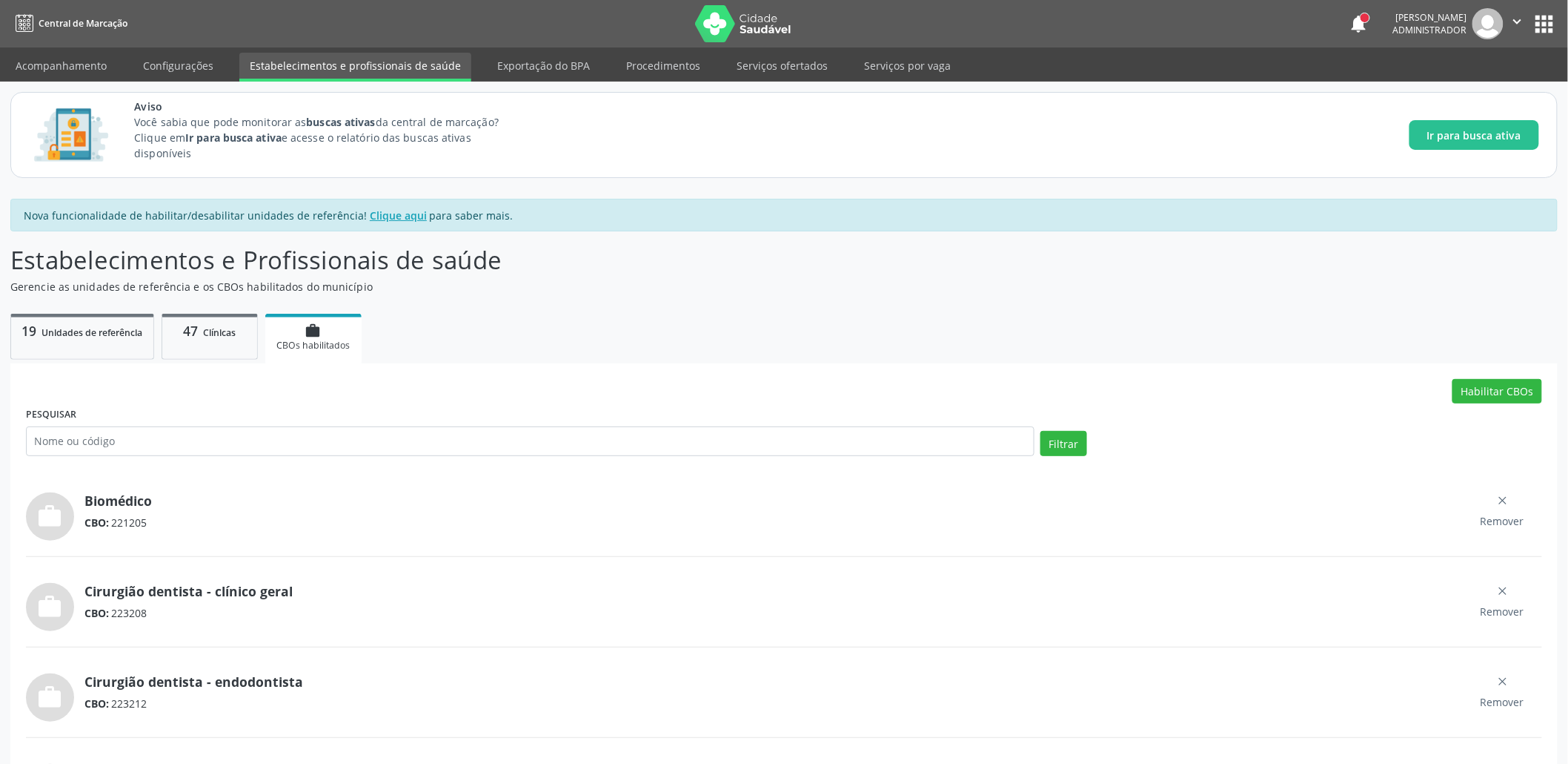
click at [61, 51] on ul "Acompanhamento Configurações Estabelecimentos e profissionais de saúde Exportaç…" at bounding box center [784, 64] width 1568 height 34
click at [72, 68] on link "Acompanhamento" at bounding box center [61, 66] width 112 height 26
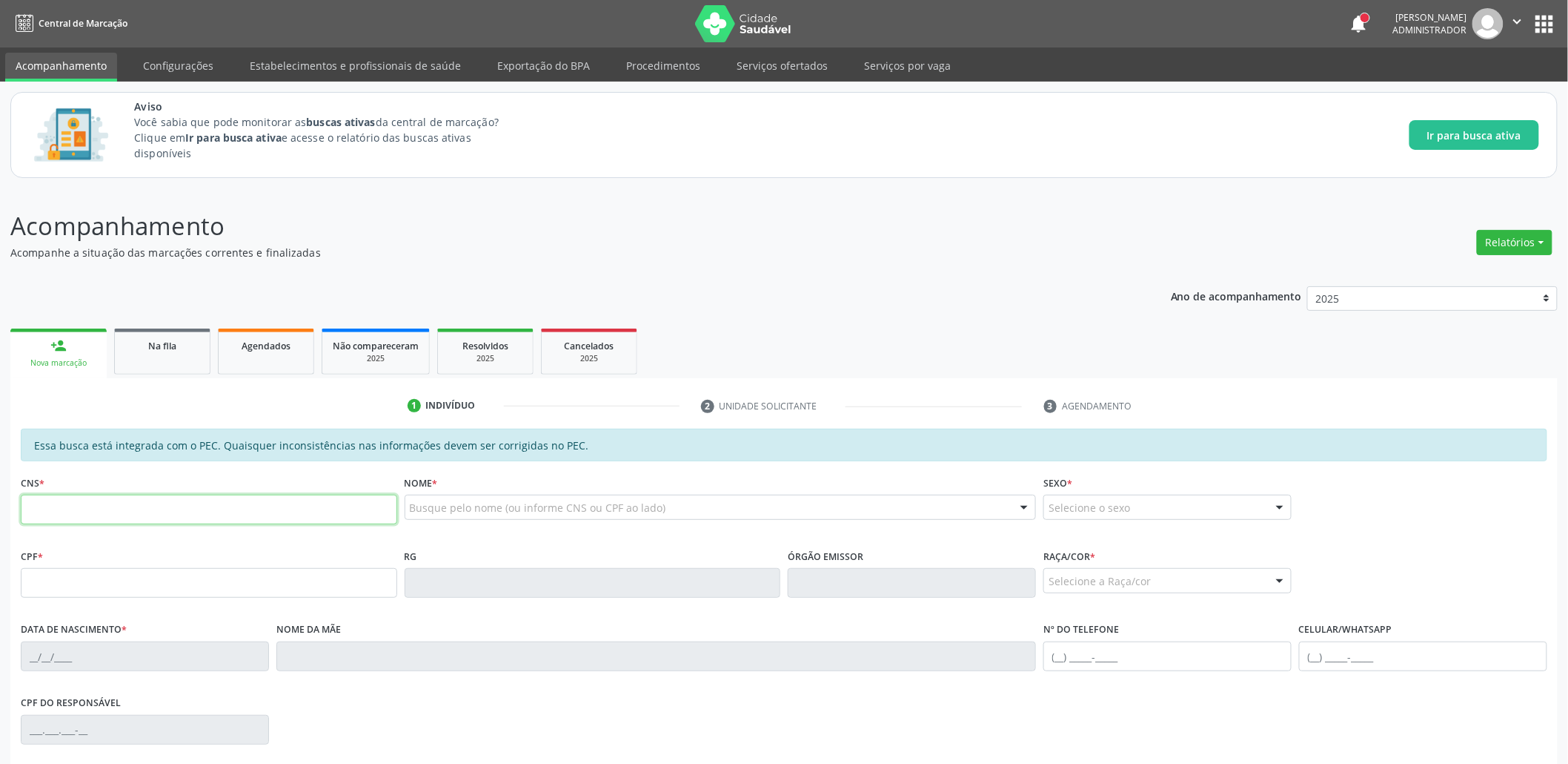
click at [261, 525] on fieldset "CNS *" at bounding box center [209, 503] width 377 height 63
click at [291, 516] on input "text" at bounding box center [209, 509] width 377 height 30
type input "162 1438 2245 0001"
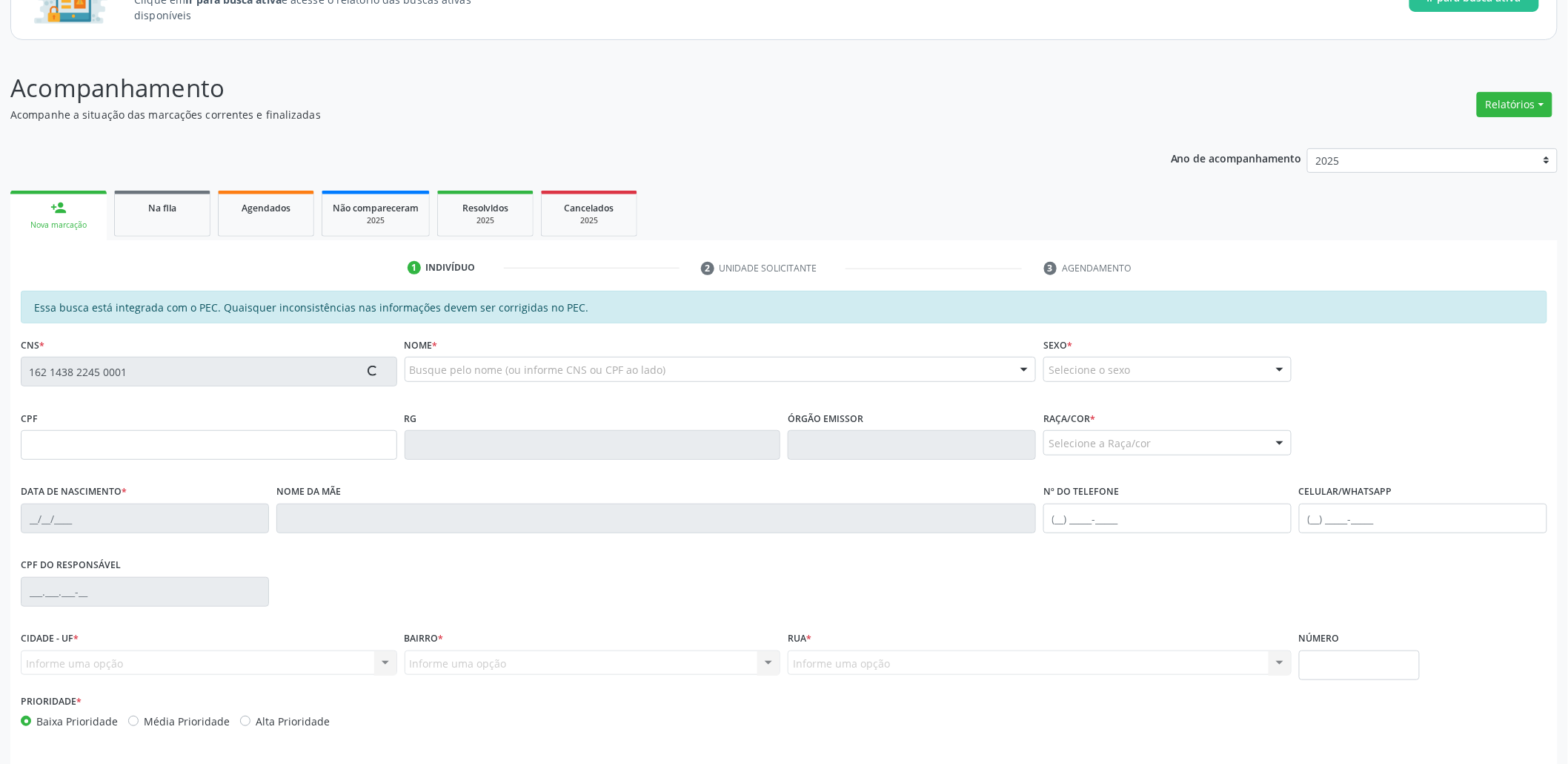
scroll to position [189, 0]
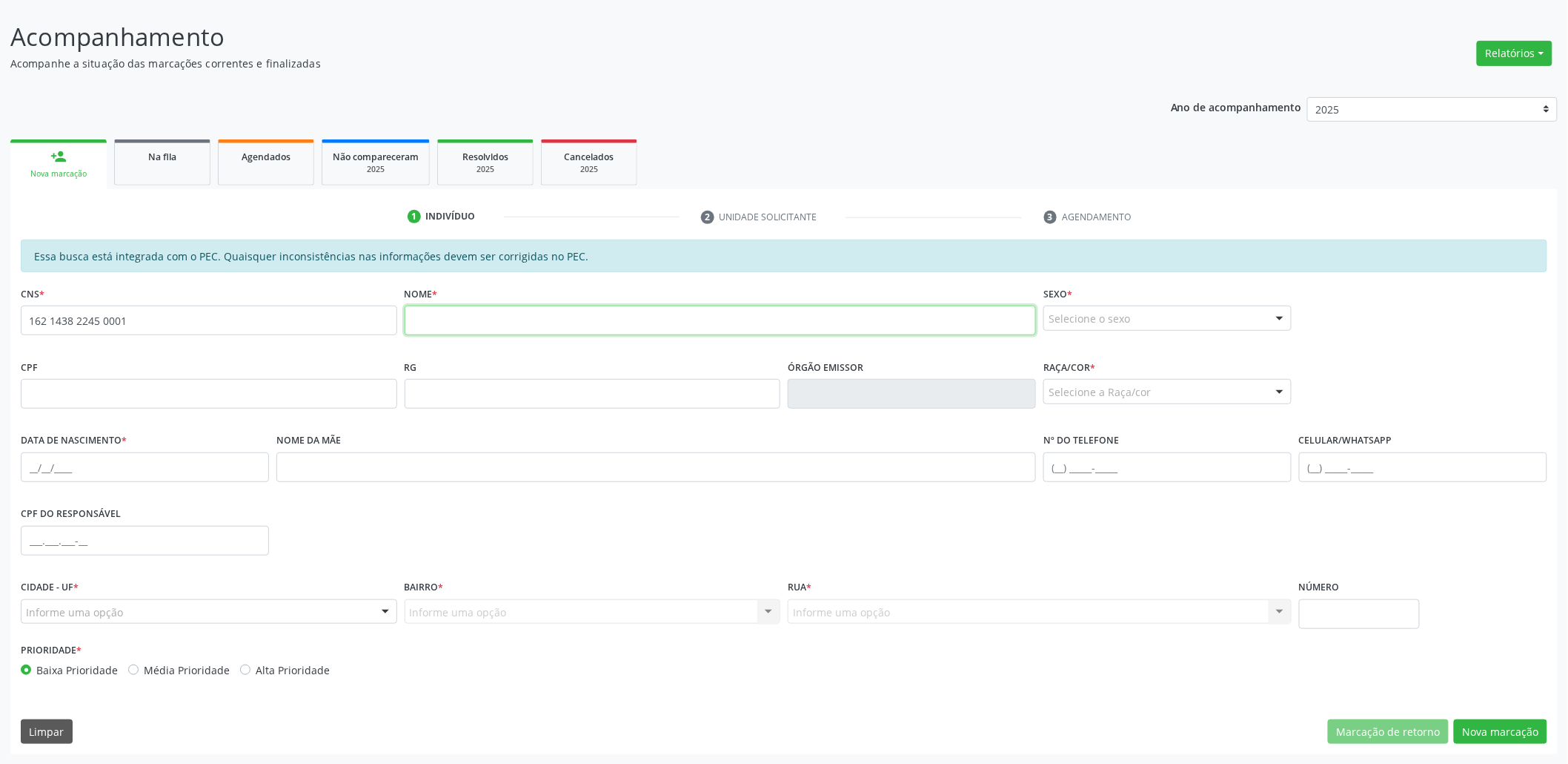
click at [480, 319] on input "text" at bounding box center [721, 320] width 632 height 30
type input "testde tde"
drag, startPoint x: 1102, startPoint y: 315, endPoint x: 1101, endPoint y: 329, distance: 14.0
click at [1102, 315] on div "Selecione o sexo" at bounding box center [1168, 317] width 248 height 25
click at [1092, 352] on span "Masculino" at bounding box center [1168, 345] width 247 height 30
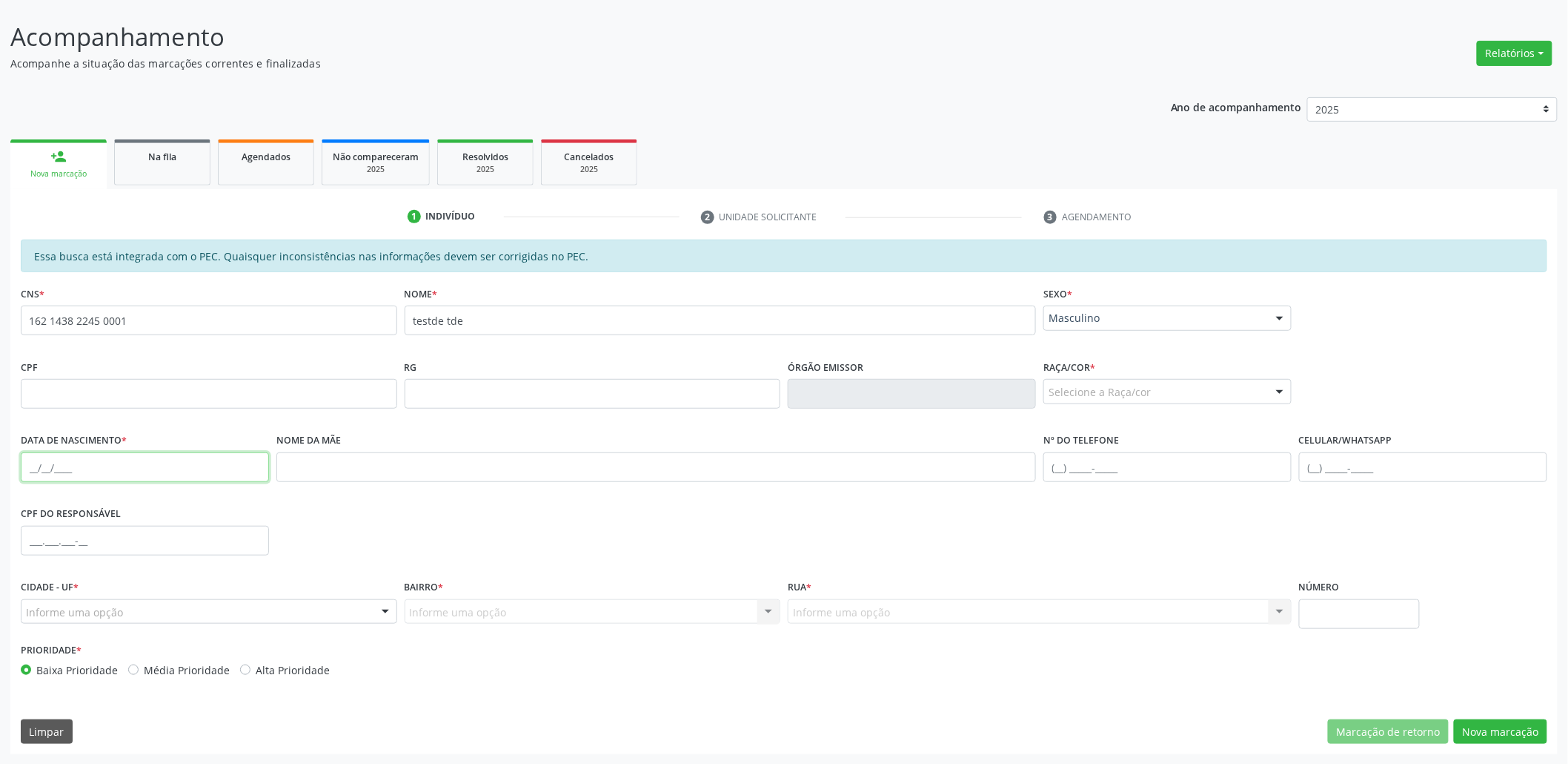
click at [183, 461] on input "text" at bounding box center [145, 467] width 248 height 30
type input "17/10/1990"
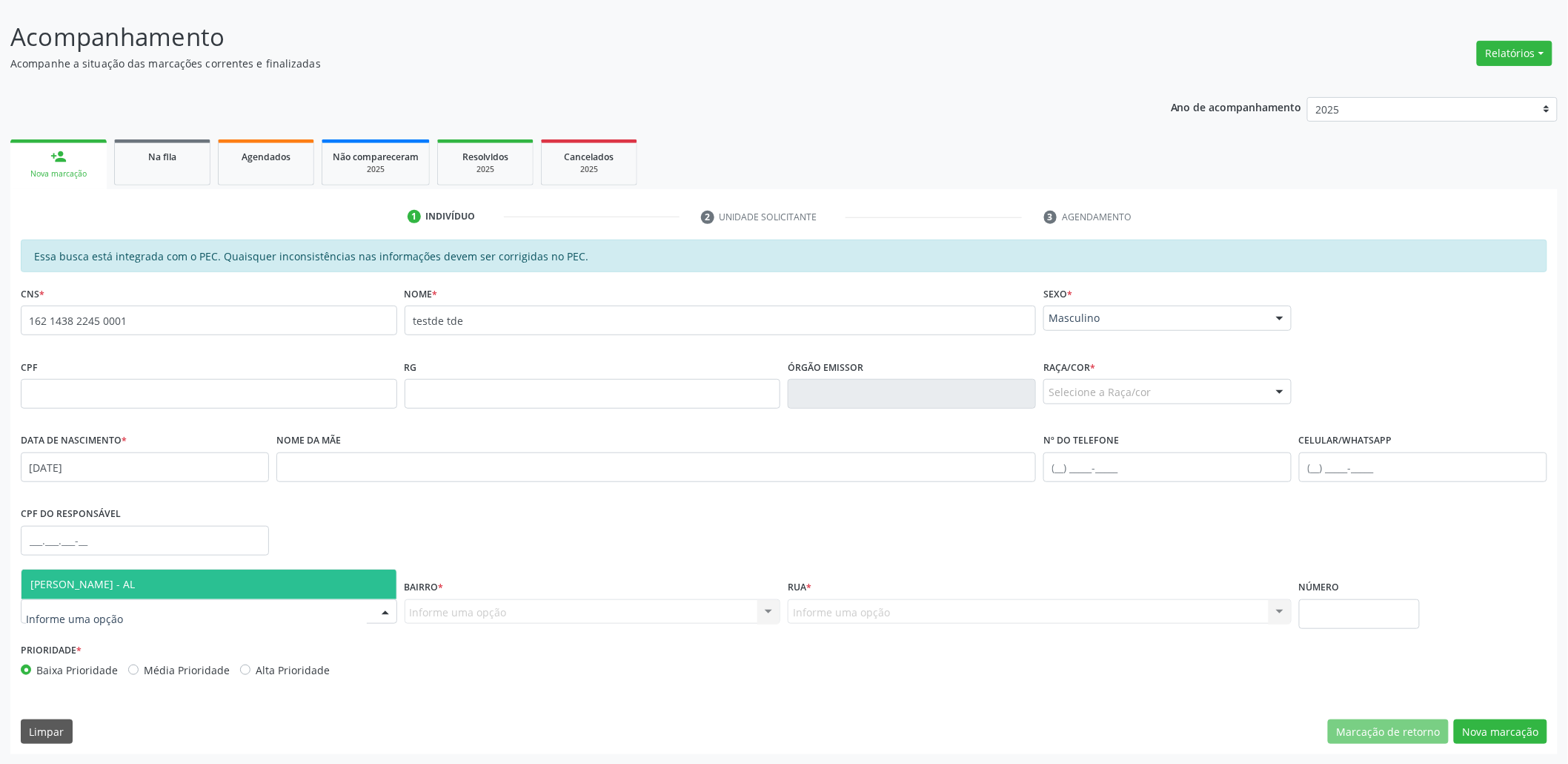
drag, startPoint x: 115, startPoint y: 591, endPoint x: 308, endPoint y: 589, distance: 193.0
click at [114, 591] on span "Marechal Deodoro - AL" at bounding box center [209, 584] width 375 height 30
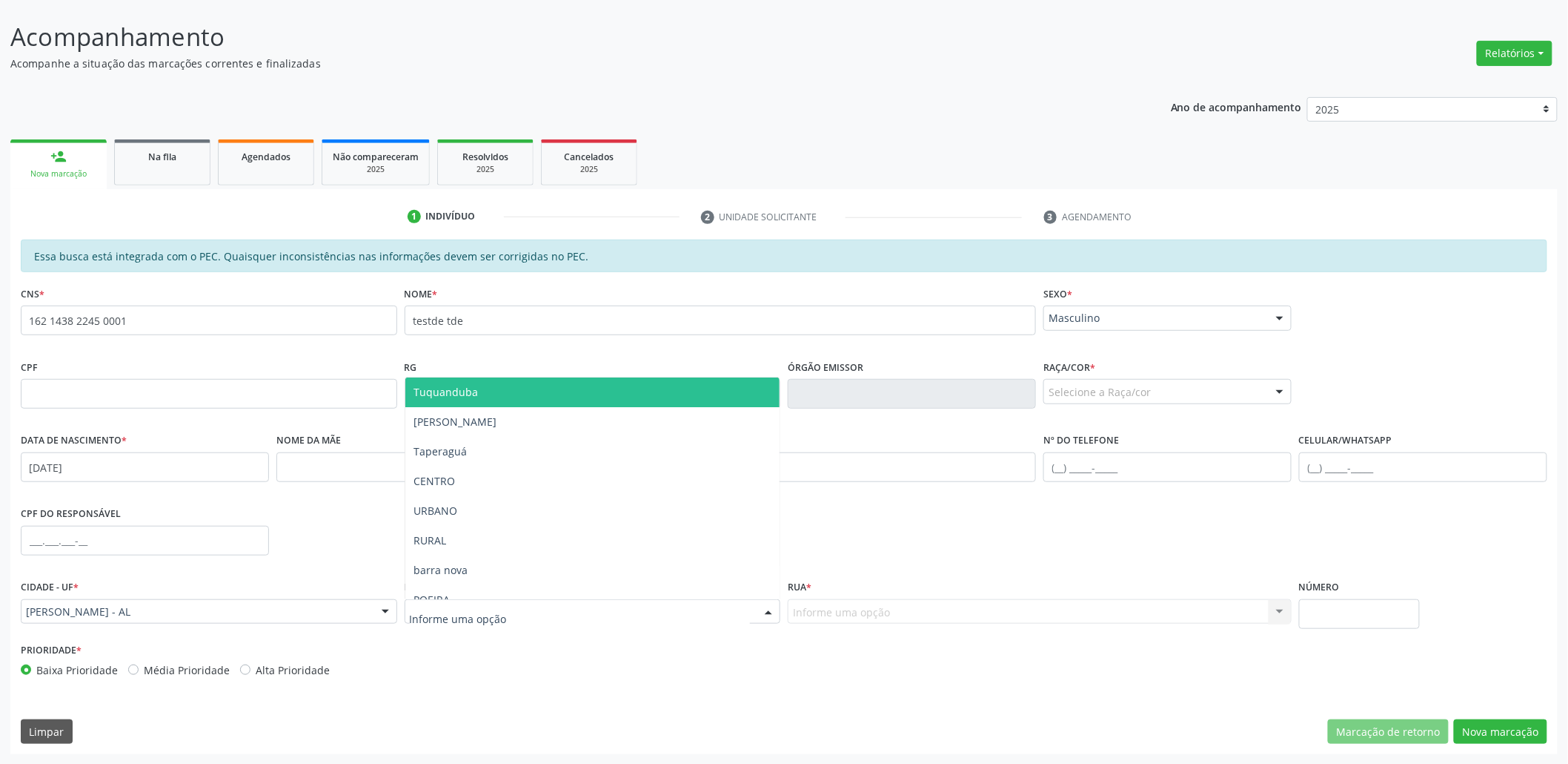
click at [513, 604] on div at bounding box center [593, 611] width 377 height 25
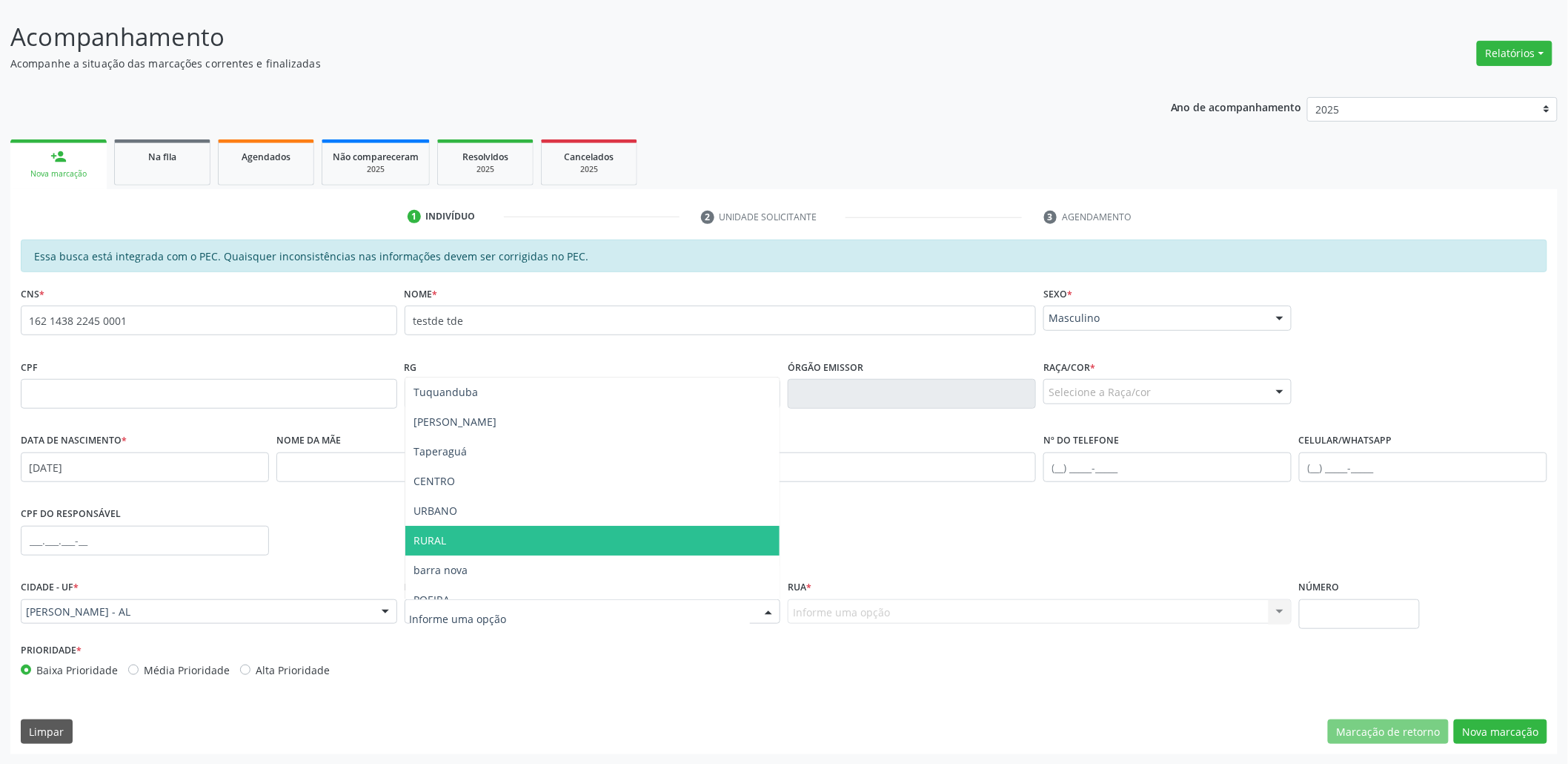
click at [493, 550] on span "RURAL" at bounding box center [592, 540] width 375 height 30
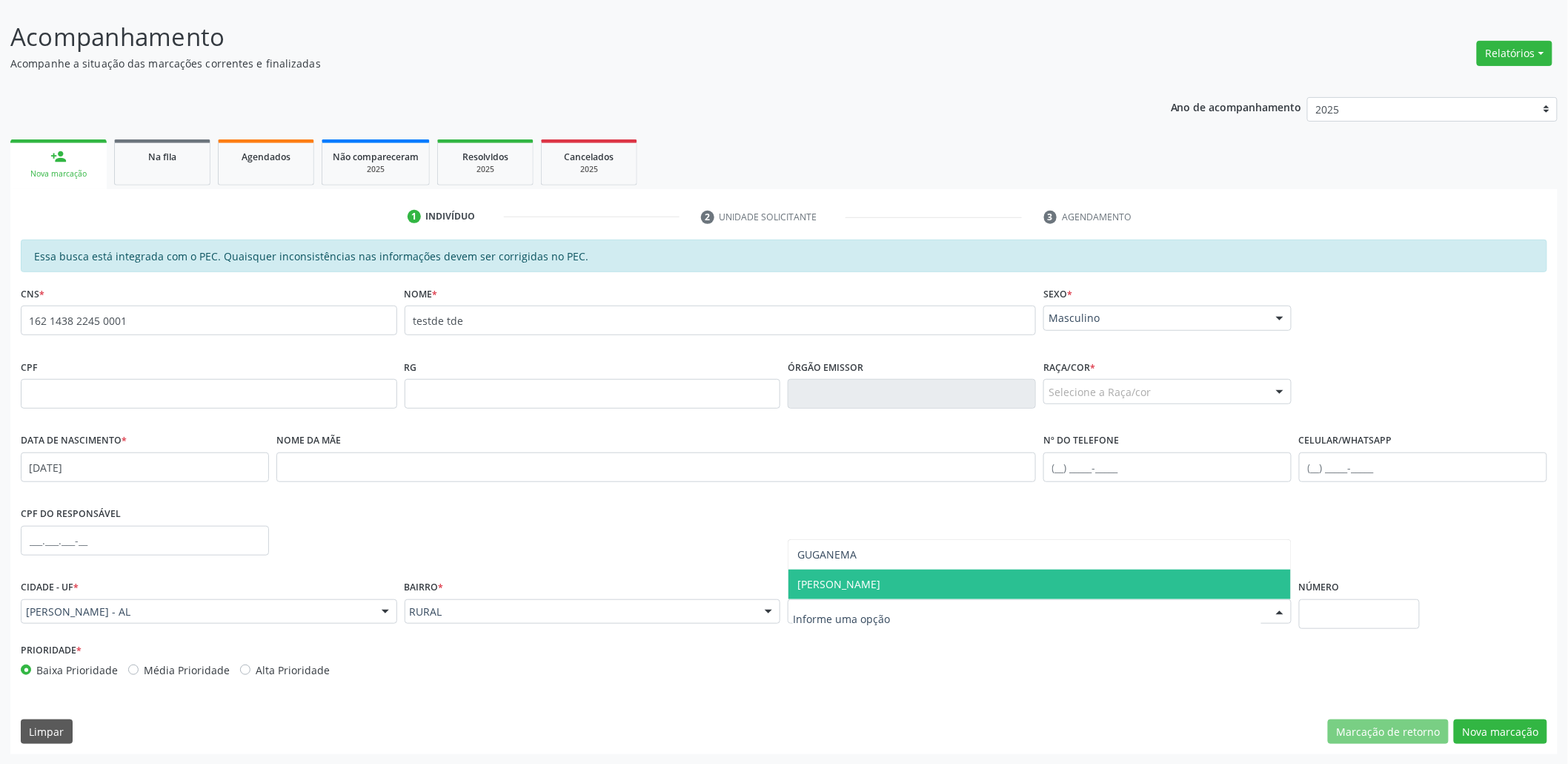
click at [819, 576] on span "SAO VICENTE" at bounding box center [839, 583] width 83 height 14
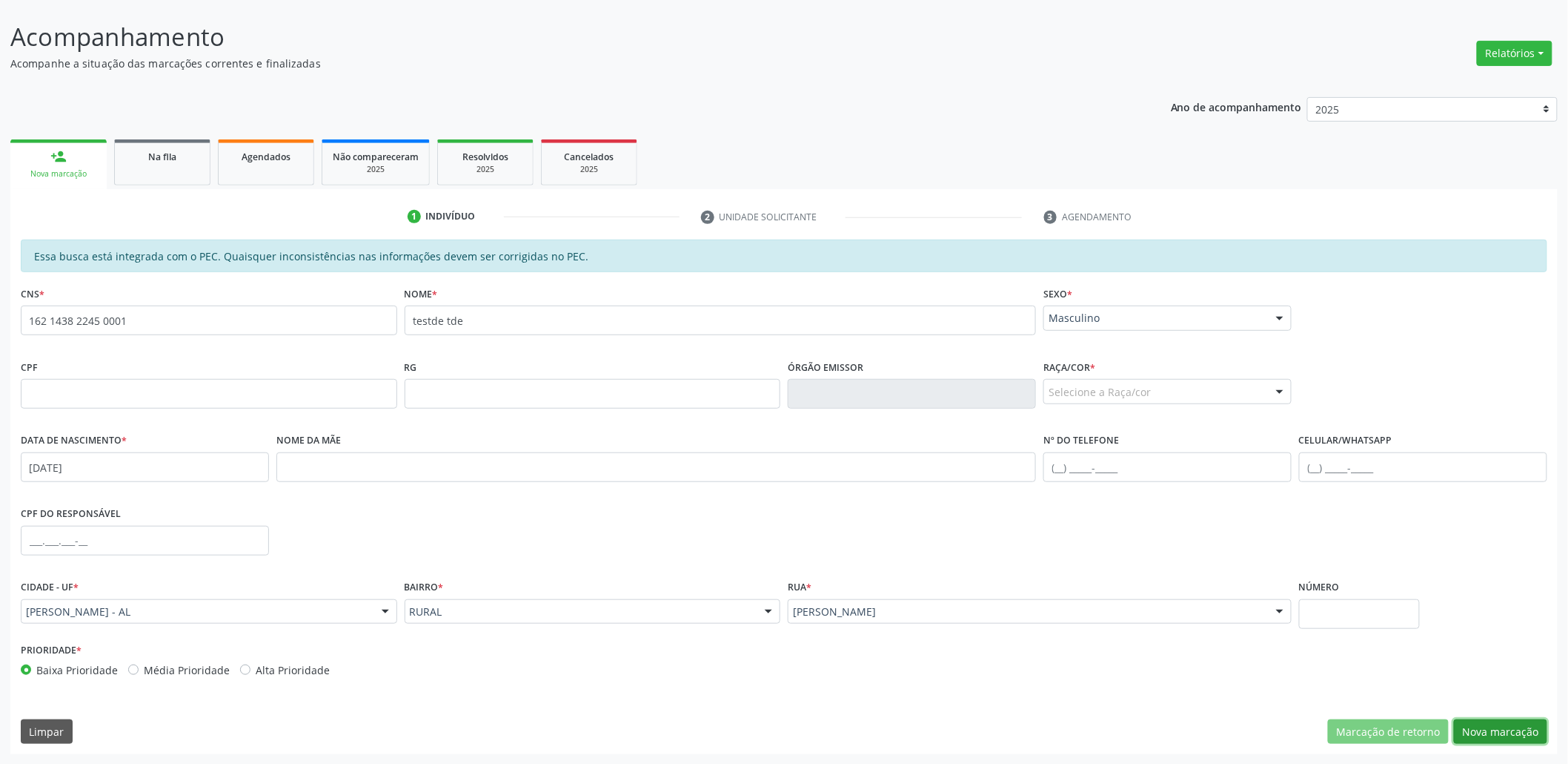
click at [1494, 723] on button "Nova marcação" at bounding box center [1501, 732] width 93 height 25
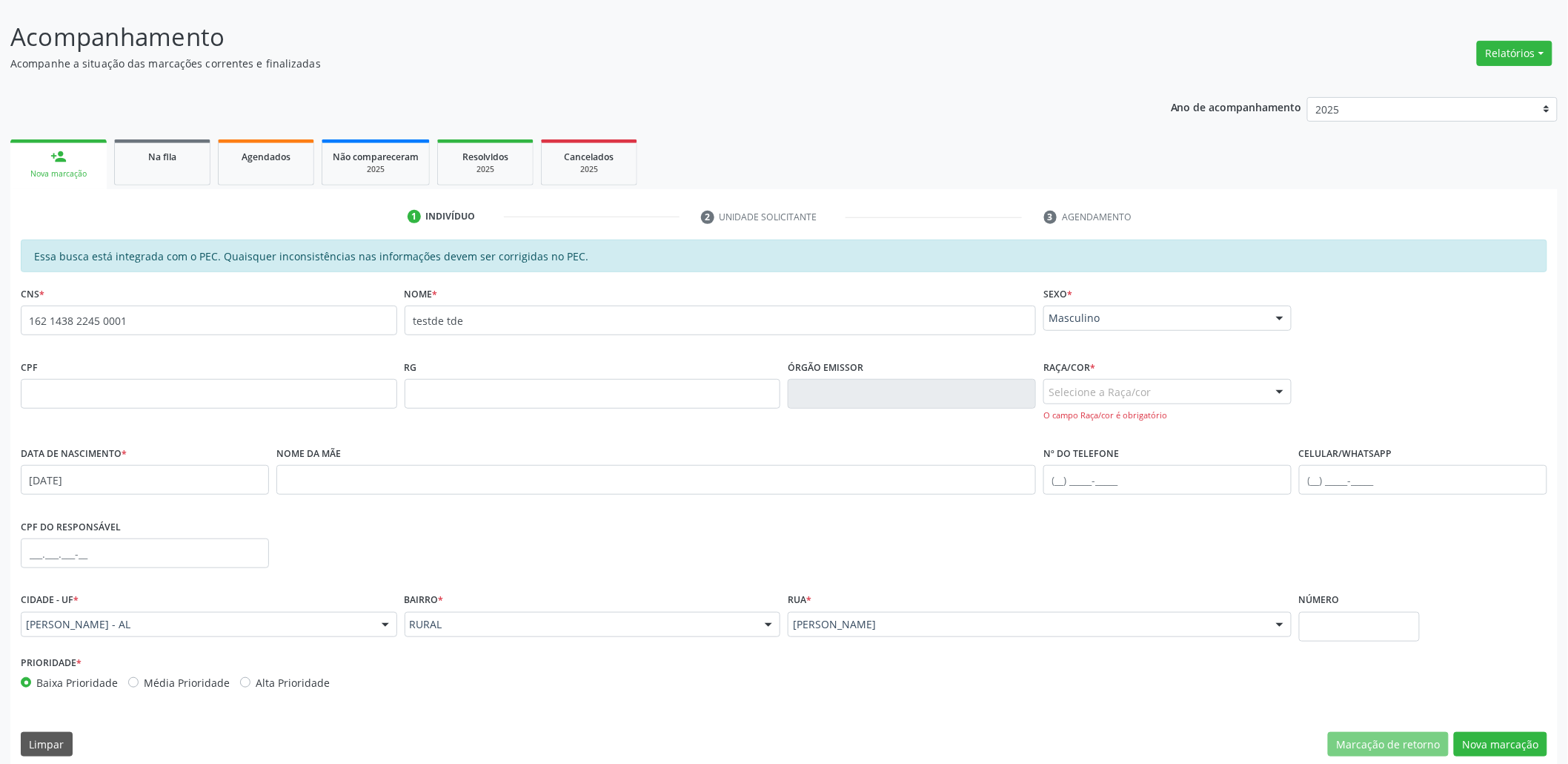
drag, startPoint x: 1106, startPoint y: 396, endPoint x: 1109, endPoint y: 438, distance: 42.1
click at [1106, 396] on div "Selecione a Raça/cor" at bounding box center [1168, 391] width 248 height 25
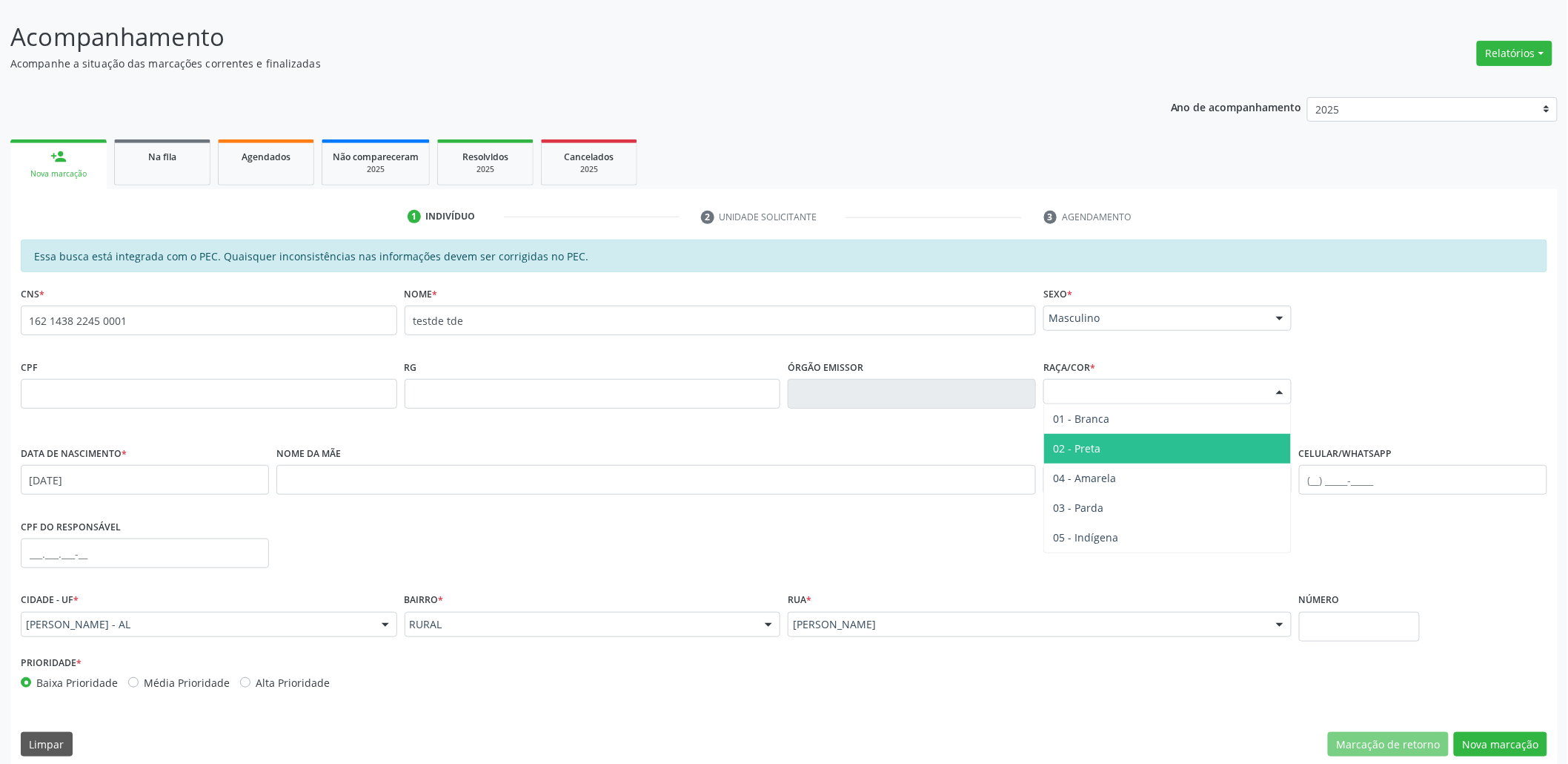
click at [1108, 451] on span "02 - Preta" at bounding box center [1168, 448] width 247 height 30
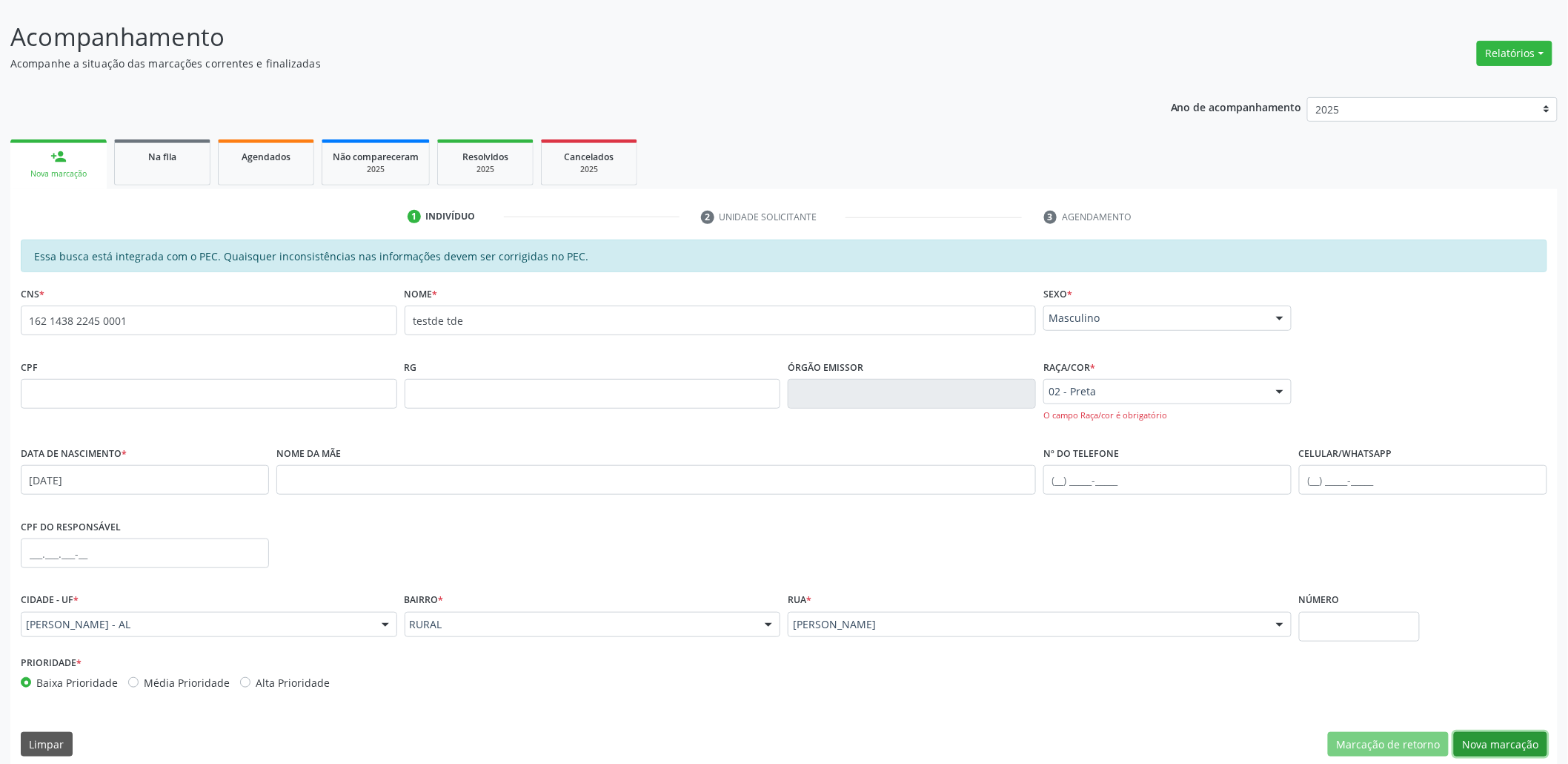
click at [1498, 748] on button "Nova marcação" at bounding box center [1501, 744] width 93 height 25
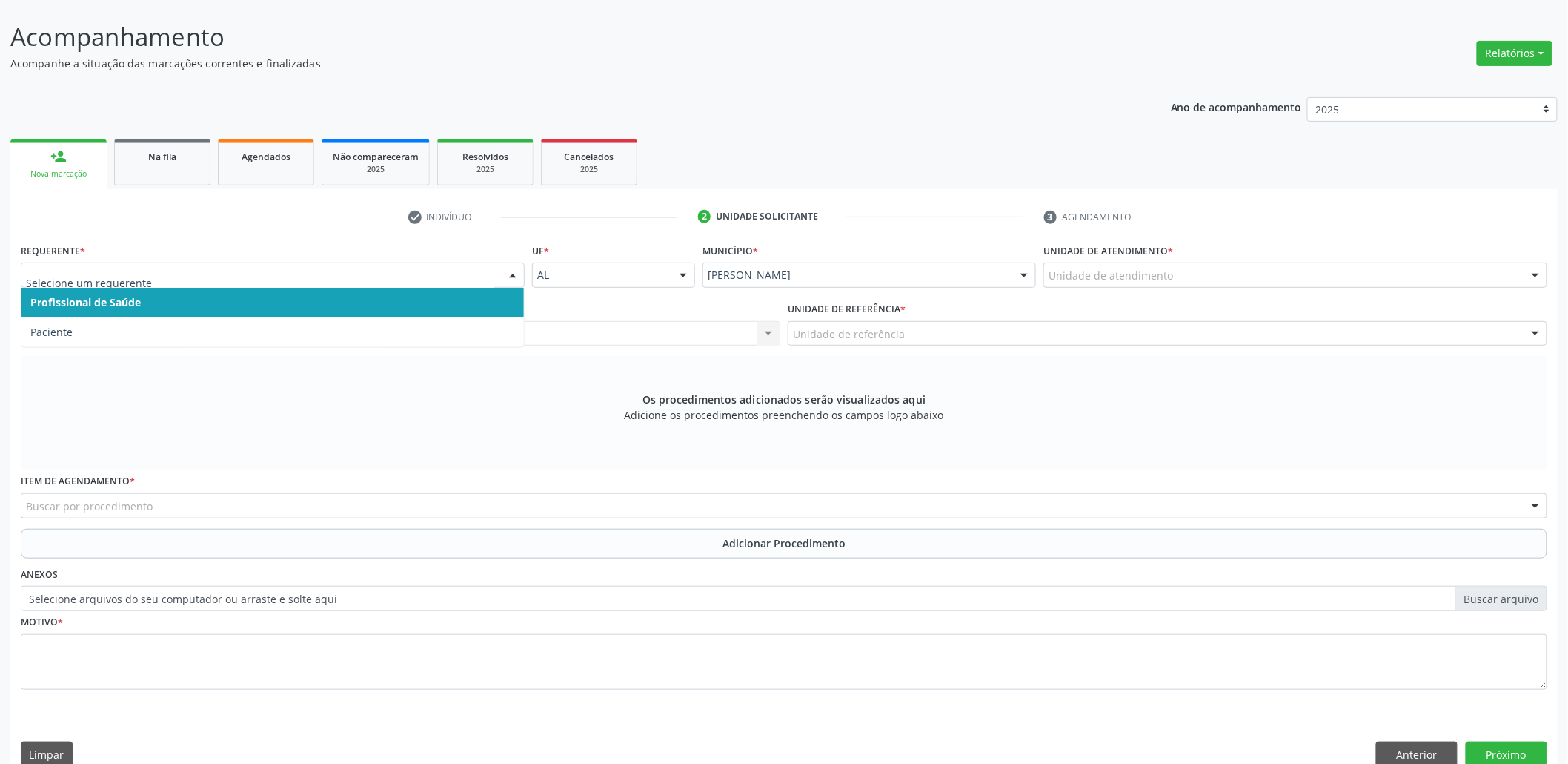
drag, startPoint x: 128, startPoint y: 269, endPoint x: 68, endPoint y: 356, distance: 105.7
drag, startPoint x: 1127, startPoint y: 248, endPoint x: 1139, endPoint y: 262, distance: 18.4
click at [1128, 248] on label "Unidade de atendimento *" at bounding box center [1109, 251] width 130 height 23
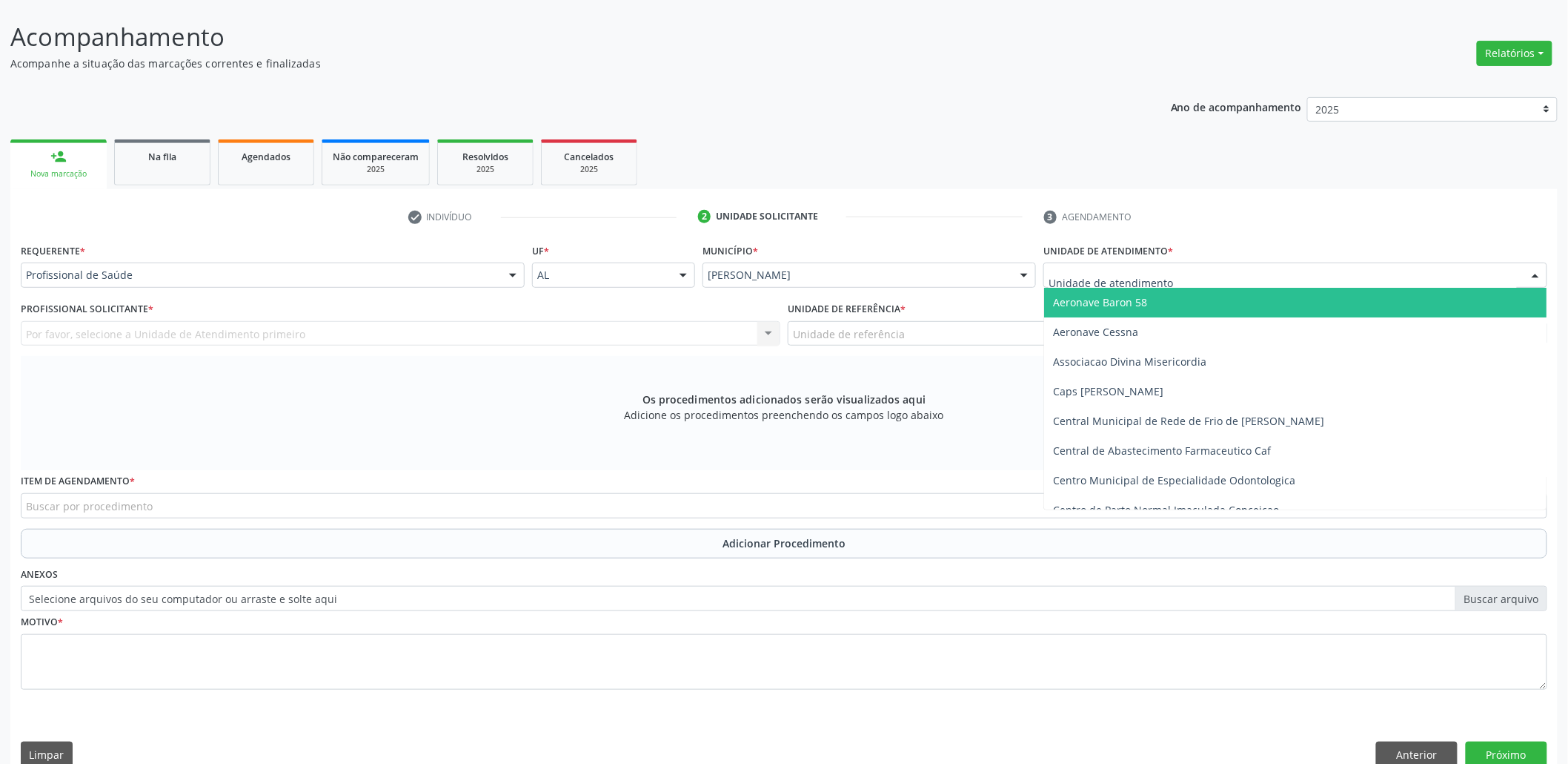
paste input "Usf do Campo Limpo I V e VI Programa Saude Na Hora"
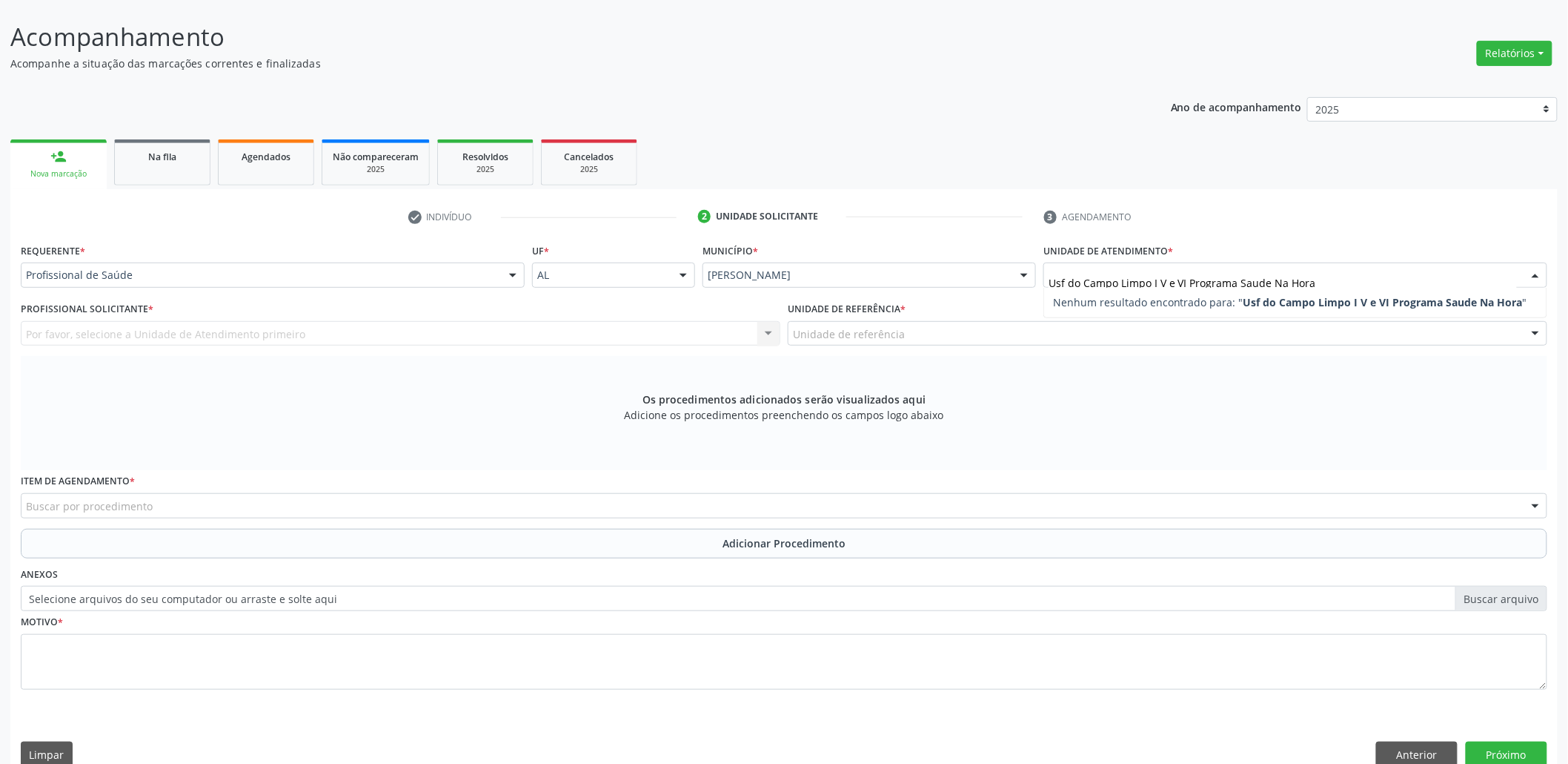
type input "Usf do Campo Limpo I V e VI Programa Saude Na Hora"
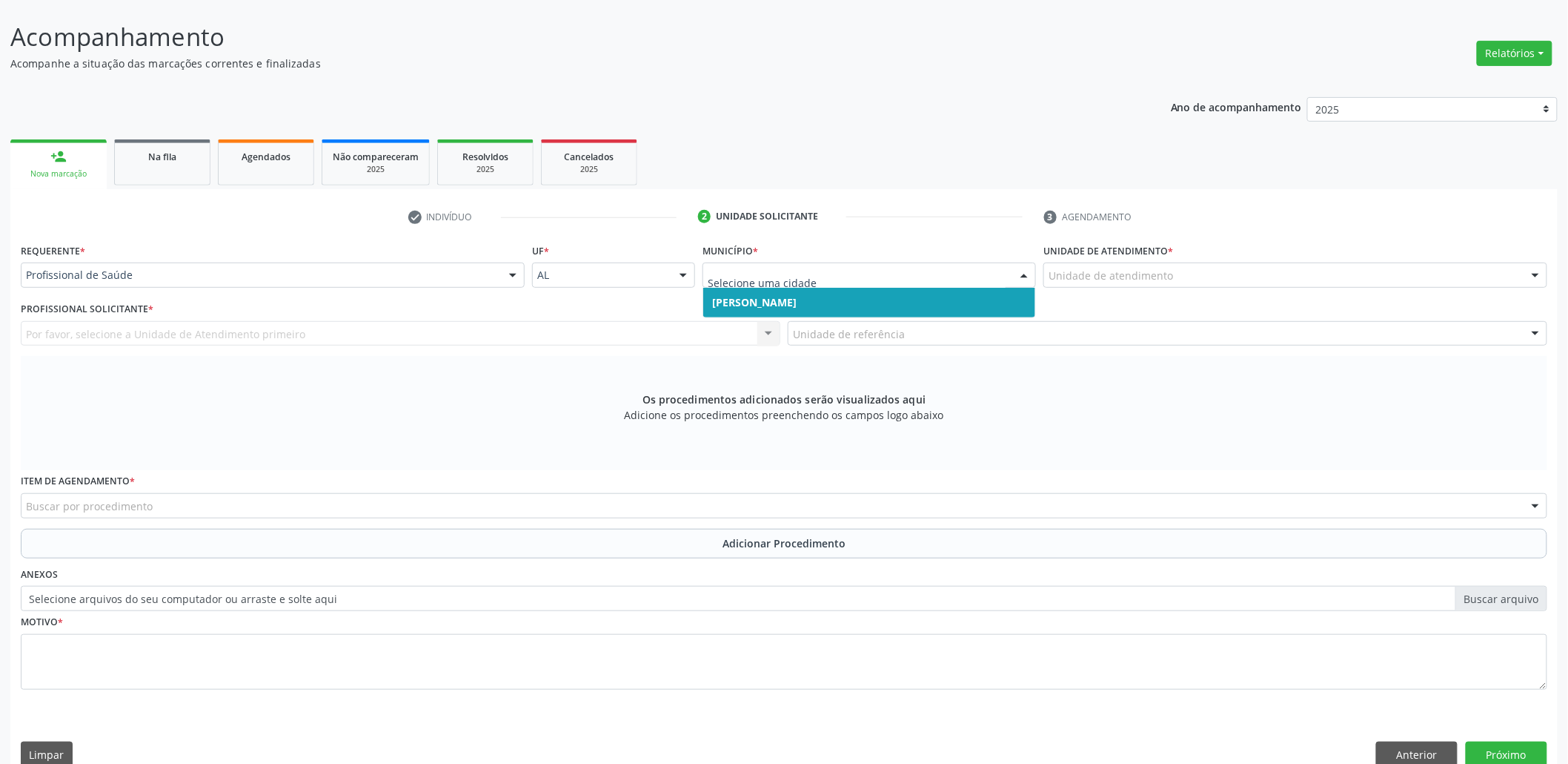
click at [841, 300] on span "Marechal Deodoro" at bounding box center [869, 302] width 332 height 30
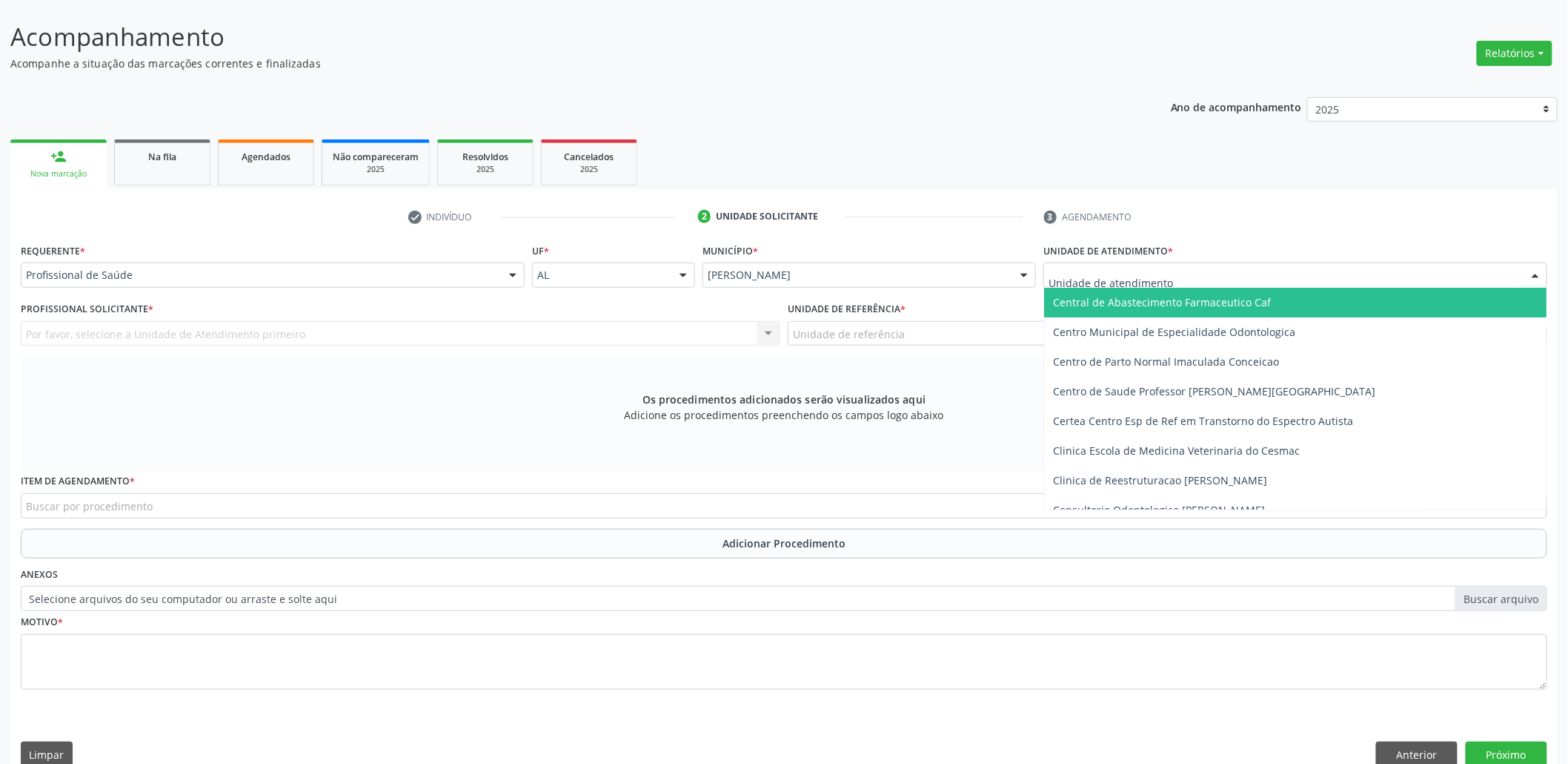
scroll to position [0, 0]
paste input "Usf do Campo Limpo I V e VI Programa Saude Na Hora"
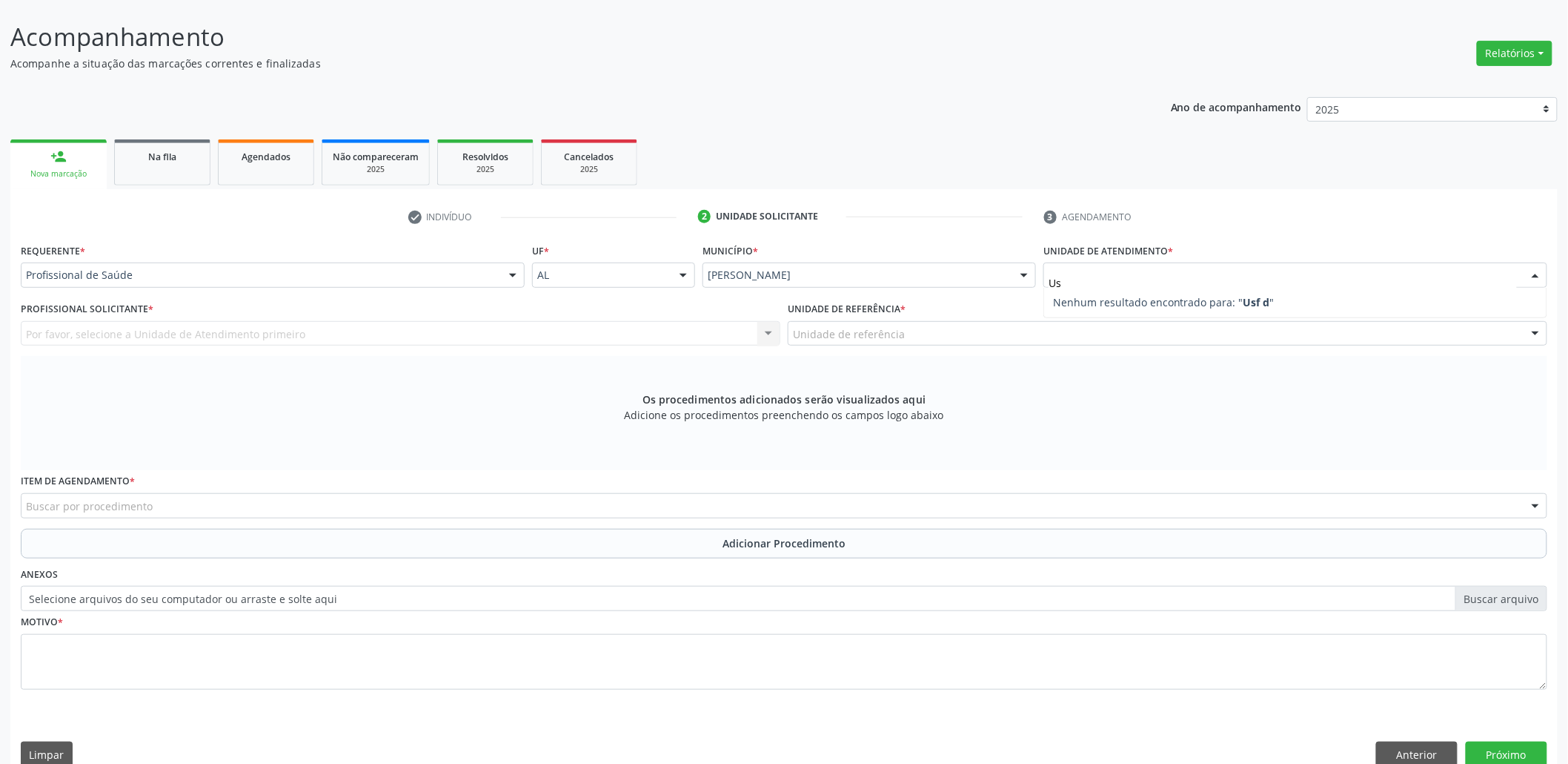
type input "U"
type input "pro"
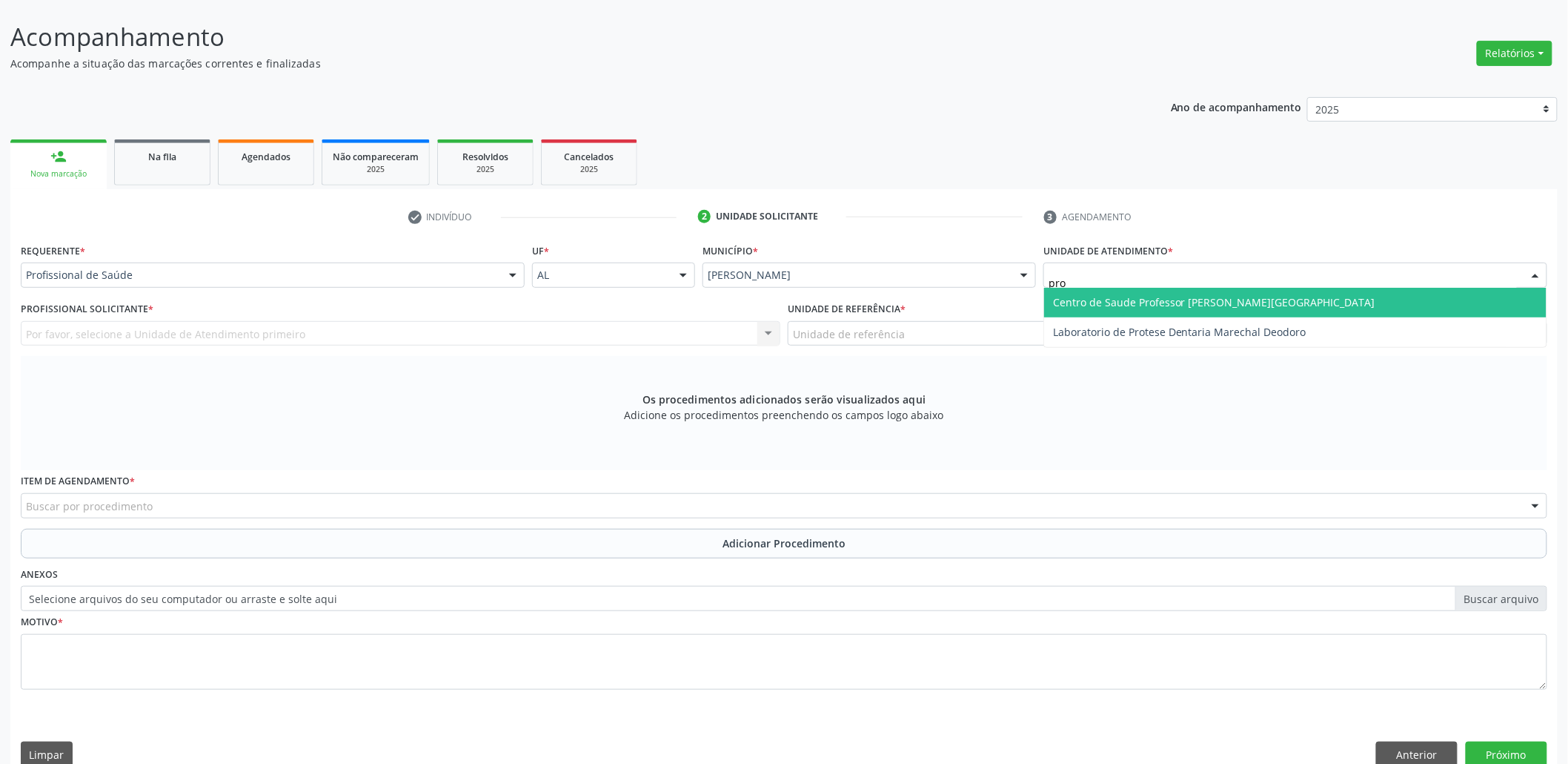
click at [1131, 309] on span "Centro de Saude Professor Estacio de Lima" at bounding box center [1295, 302] width 502 height 30
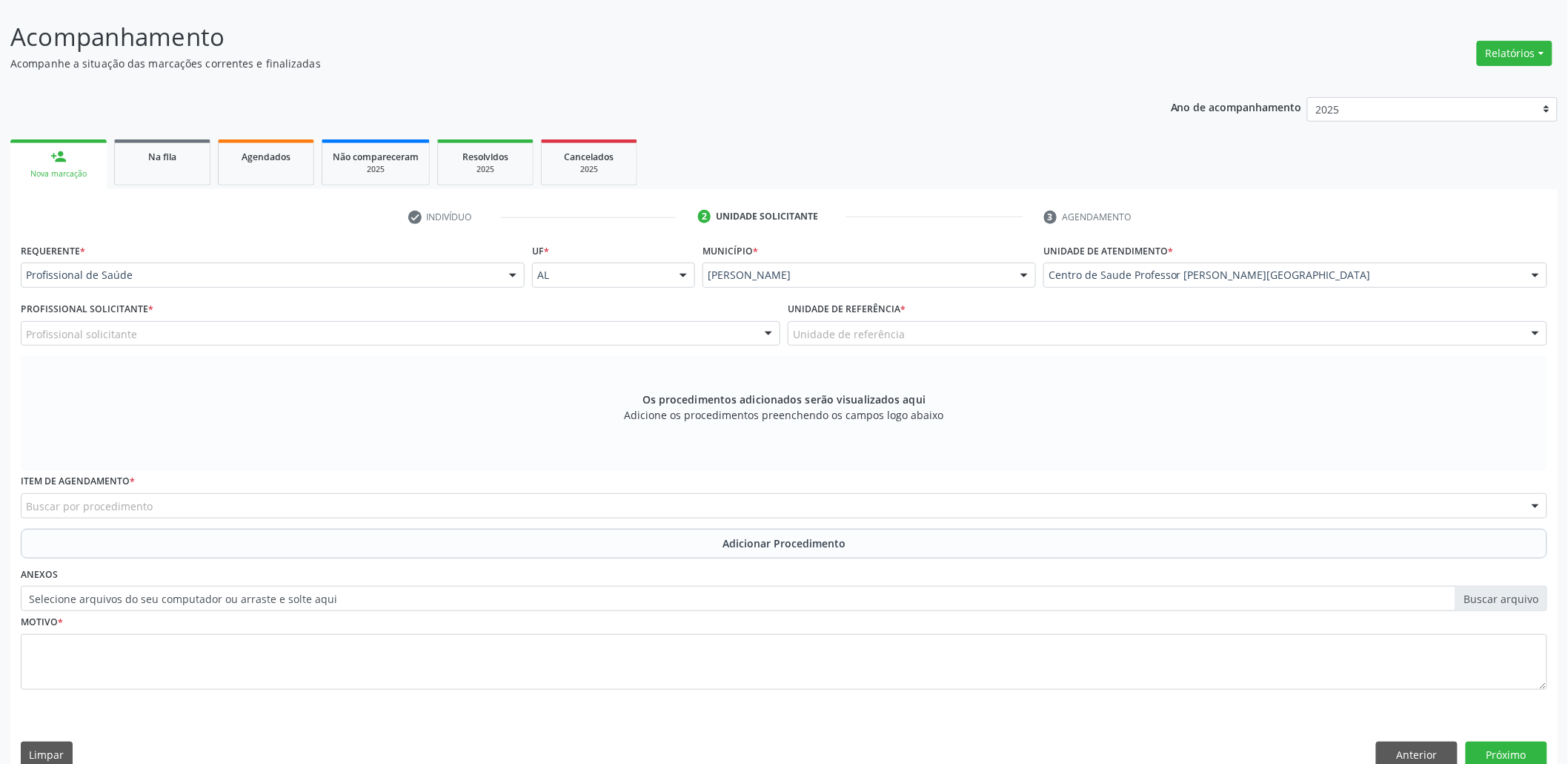
click at [181, 330] on div "Profissional solicitante" at bounding box center [401, 333] width 760 height 25
